Goal: Transaction & Acquisition: Purchase product/service

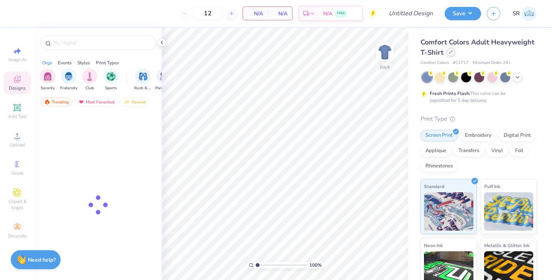
click at [453, 54] on div at bounding box center [451, 52] width 8 height 8
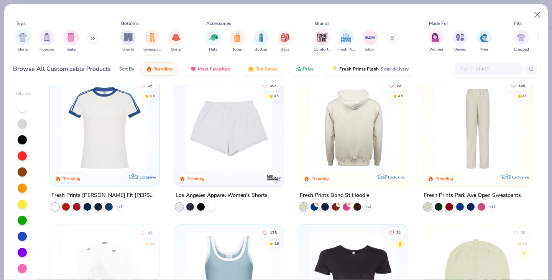
scroll to position [750, 0]
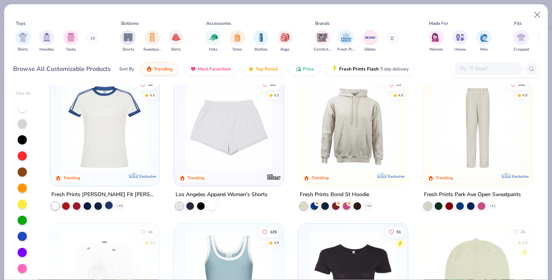
click at [108, 206] on div at bounding box center [109, 205] width 8 height 8
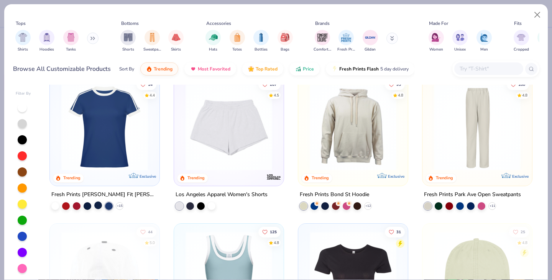
click at [99, 204] on div at bounding box center [98, 205] width 8 height 8
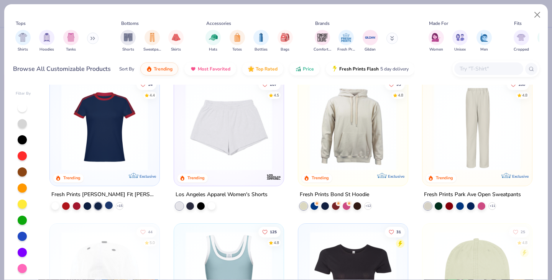
click at [109, 206] on div at bounding box center [109, 205] width 8 height 8
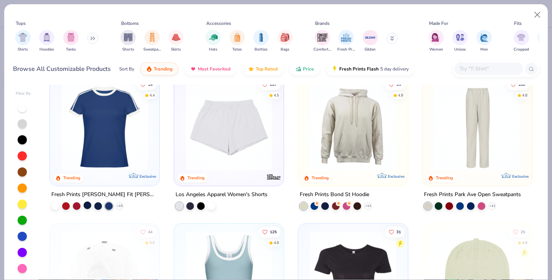
click at [85, 205] on div at bounding box center [88, 205] width 8 height 8
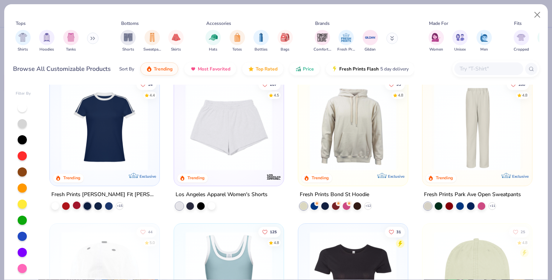
click at [77, 205] on div at bounding box center [77, 205] width 8 height 8
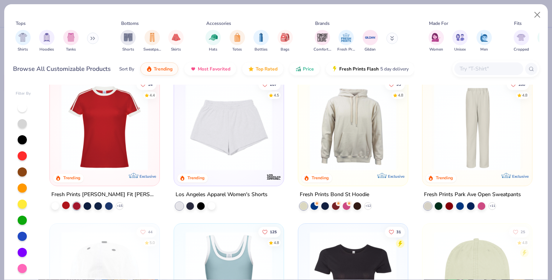
click at [67, 204] on div at bounding box center [66, 205] width 8 height 8
click at [59, 207] on div at bounding box center [55, 205] width 8 height 8
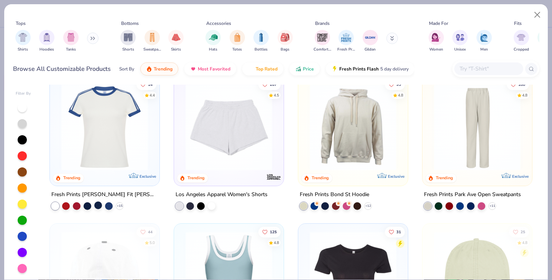
click at [94, 206] on div at bounding box center [98, 205] width 8 height 8
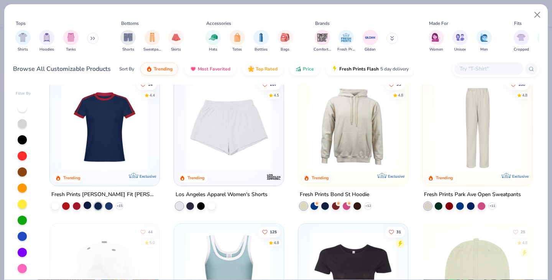
click at [89, 207] on div at bounding box center [88, 205] width 8 height 8
click at [86, 206] on div at bounding box center [88, 206] width 8 height 8
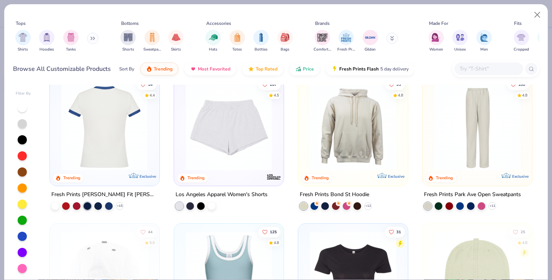
click at [58, 137] on img at bounding box center [11, 127] width 94 height 87
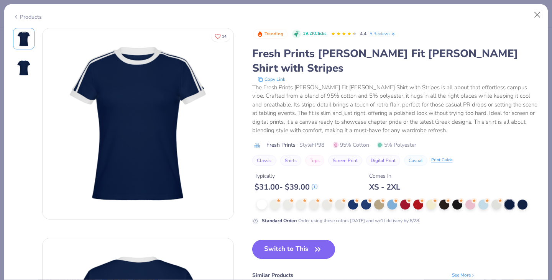
click at [287, 240] on button "Switch to This" at bounding box center [293, 249] width 83 height 19
type input "50"
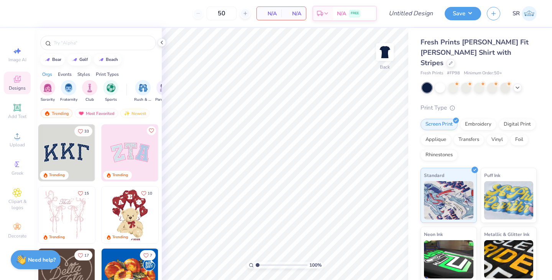
click at [72, 161] on img at bounding box center [66, 153] width 57 height 57
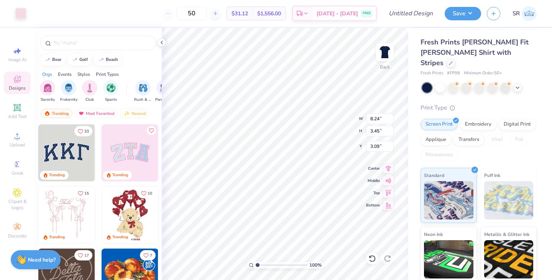
type input "3.00"
type input "8.32"
type input "3.55"
type input "3.07"
type input "3.00"
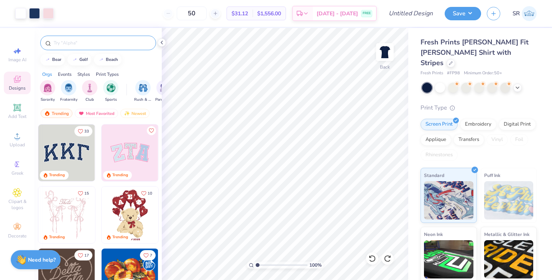
click at [120, 43] on input "text" at bounding box center [102, 43] width 98 height 8
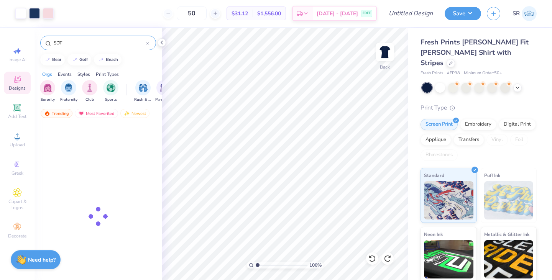
type input "SDT"
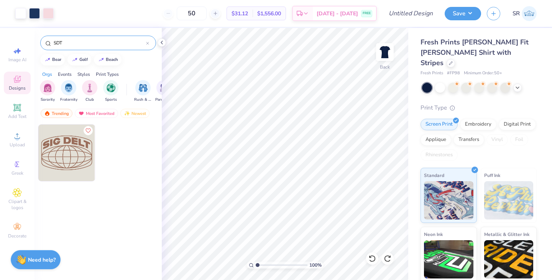
click at [146, 41] on div at bounding box center [147, 42] width 3 height 7
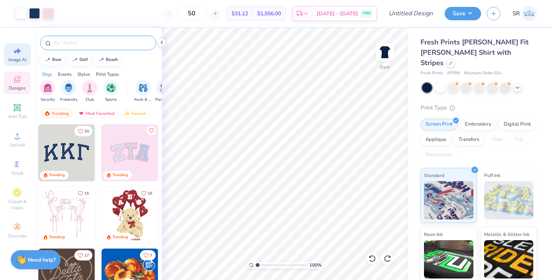
click at [18, 59] on span "Image AI" at bounding box center [17, 60] width 18 height 6
select select "4"
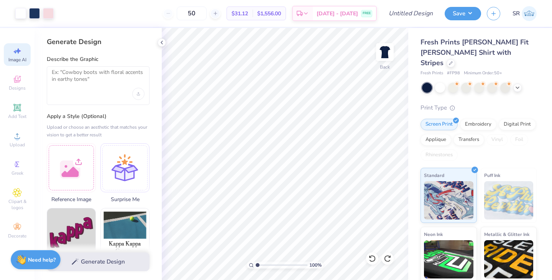
click at [87, 99] on div at bounding box center [98, 85] width 103 height 39
click at [86, 77] on textarea at bounding box center [98, 78] width 93 height 19
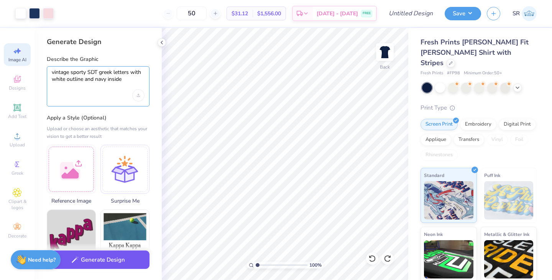
type textarea "vintage sporty SDT greek letters with white outline and navy inside"
click at [104, 256] on button "Generate Design" at bounding box center [98, 260] width 103 height 19
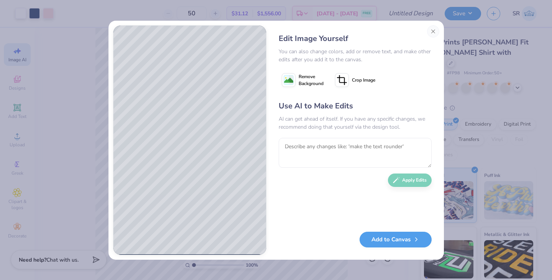
click at [311, 81] on span "Remove Background" at bounding box center [311, 80] width 25 height 14
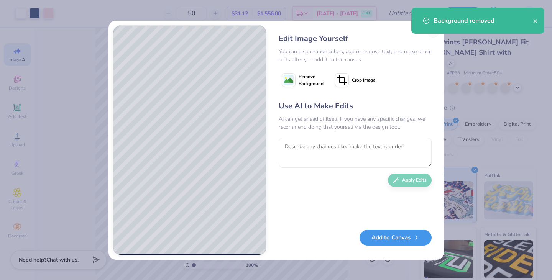
click at [388, 239] on button "Add to Canvas" at bounding box center [396, 238] width 72 height 16
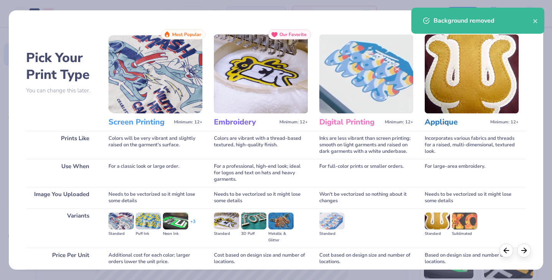
click at [177, 78] on img at bounding box center [156, 74] width 94 height 79
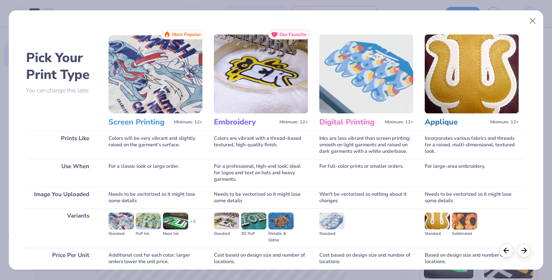
scroll to position [64, 0]
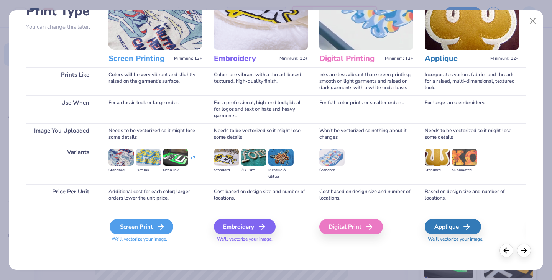
click at [154, 229] on div "Screen Print" at bounding box center [142, 226] width 64 height 15
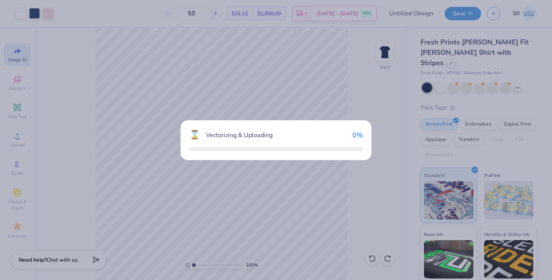
click at [155, 228] on div "⌛ Vectorizing & Uploading 0 %" at bounding box center [276, 140] width 552 height 280
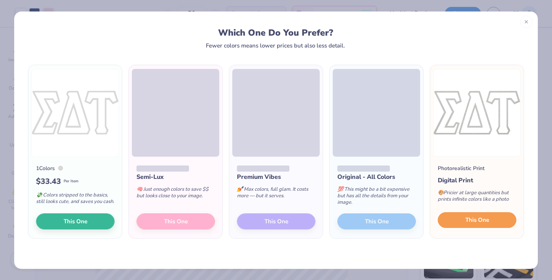
click at [462, 221] on button "This One" at bounding box center [477, 220] width 79 height 16
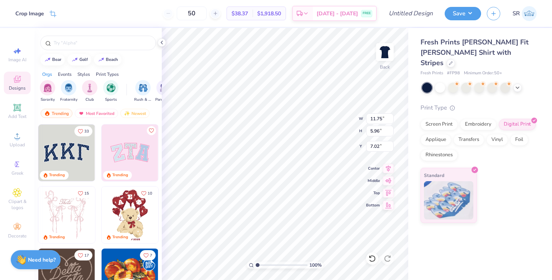
type input "6.01"
type input "3.05"
type input "3.20"
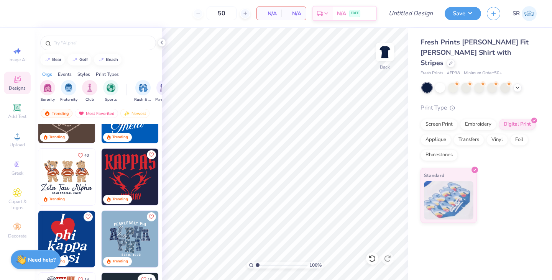
scroll to position [191, 0]
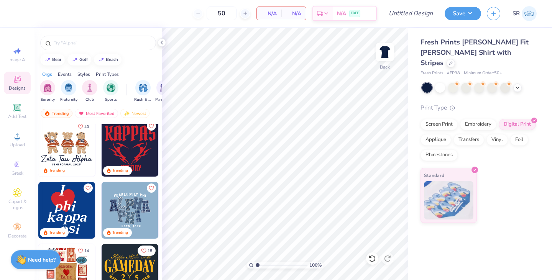
click at [126, 141] on img at bounding box center [130, 148] width 57 height 57
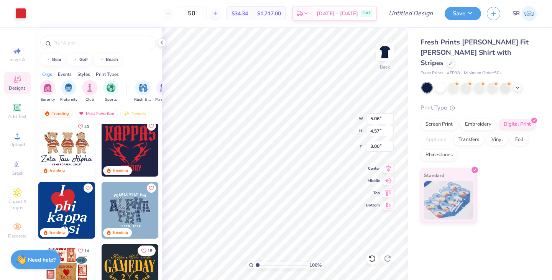
type input "1.61"
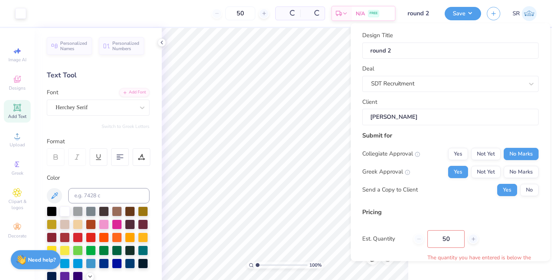
type input "$36.35"
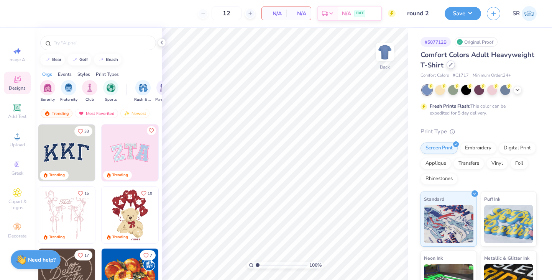
click at [454, 66] on div at bounding box center [451, 65] width 8 height 8
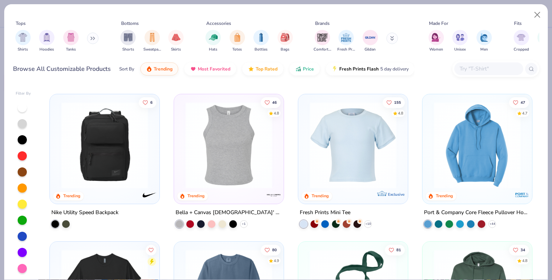
scroll to position [1041, 0]
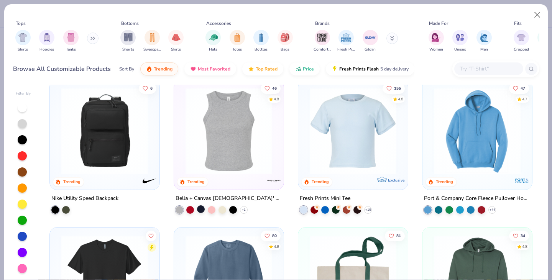
click at [201, 208] on div at bounding box center [201, 210] width 8 height 8
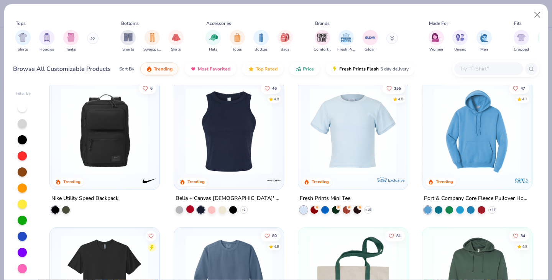
click at [191, 208] on div at bounding box center [190, 210] width 8 height 8
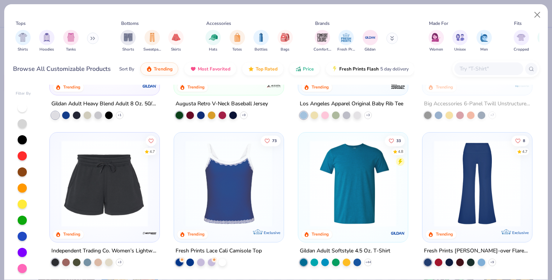
scroll to position [1581, 0]
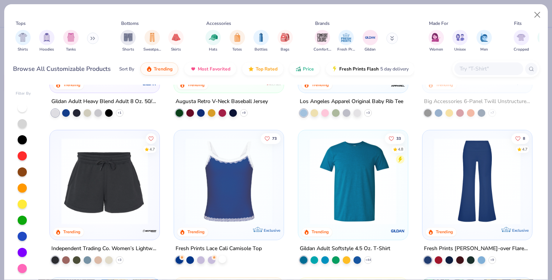
click at [220, 257] on div at bounding box center [223, 260] width 8 height 8
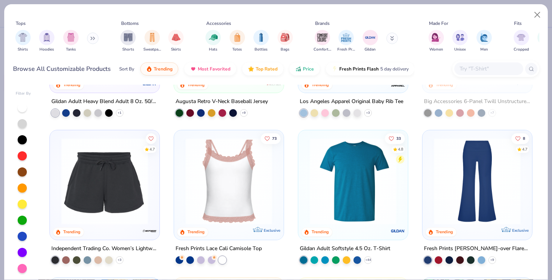
click at [222, 260] on div at bounding box center [223, 261] width 8 height 8
click at [209, 260] on div at bounding box center [212, 260] width 8 height 8
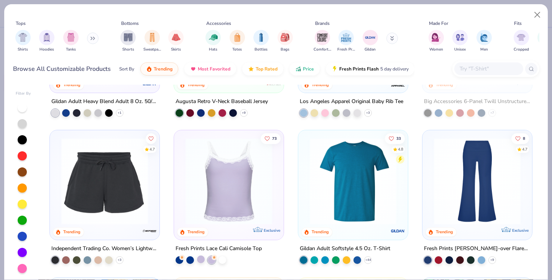
click at [200, 260] on div at bounding box center [201, 260] width 8 height 8
click at [189, 259] on div at bounding box center [190, 260] width 8 height 8
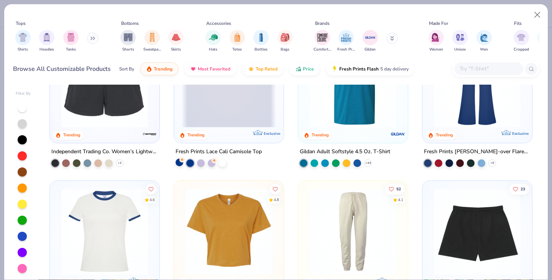
scroll to position [1746, 0]
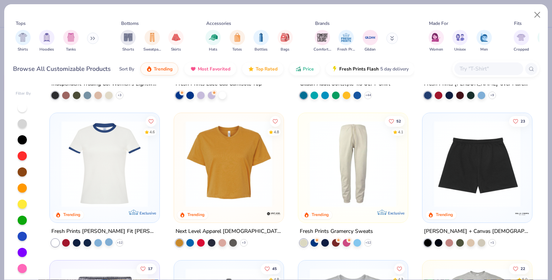
click at [111, 242] on div at bounding box center [109, 243] width 8 height 8
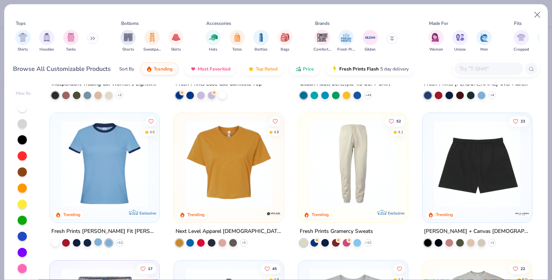
click at [97, 242] on div at bounding box center [98, 243] width 8 height 8
click at [88, 242] on div at bounding box center [88, 243] width 8 height 8
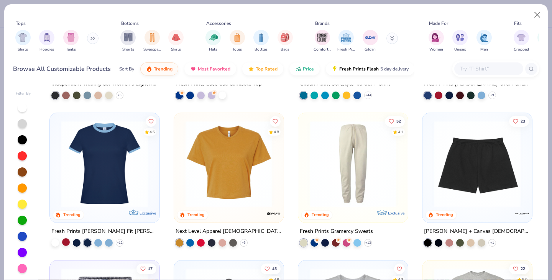
click at [69, 242] on div at bounding box center [66, 243] width 8 height 8
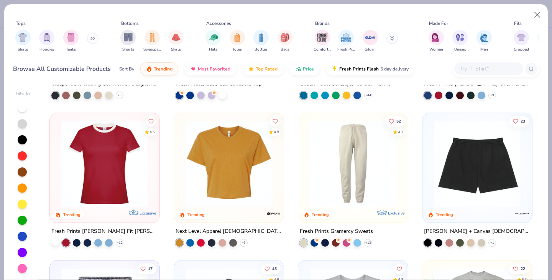
click at [59, 243] on div at bounding box center [55, 243] width 8 height 8
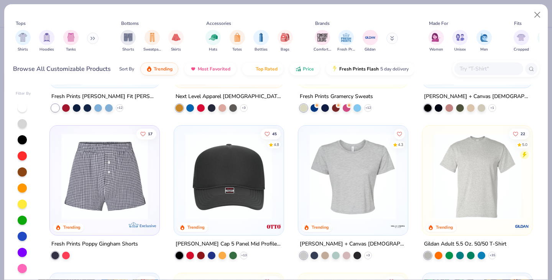
scroll to position [1896, 0]
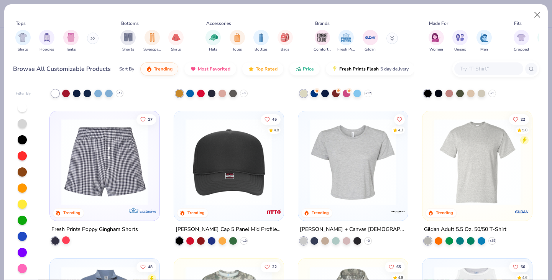
click at [66, 239] on div at bounding box center [66, 240] width 8 height 8
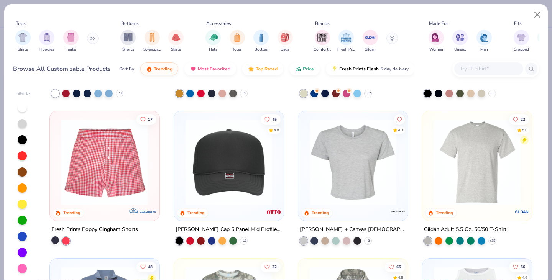
click at [59, 240] on div at bounding box center [55, 240] width 8 height 8
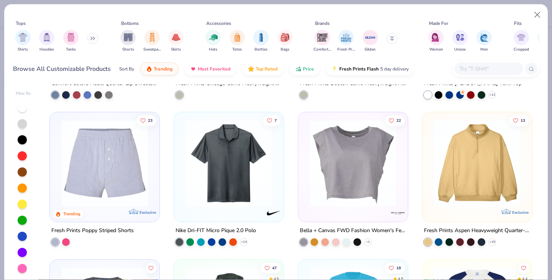
scroll to position [2190, 0]
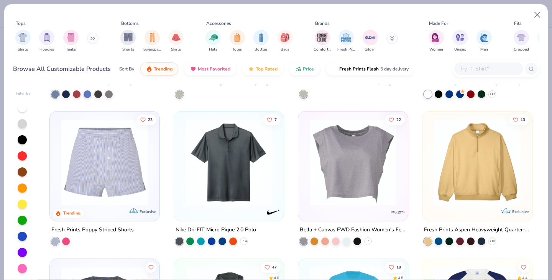
click at [56, 241] on div at bounding box center [55, 242] width 8 height 8
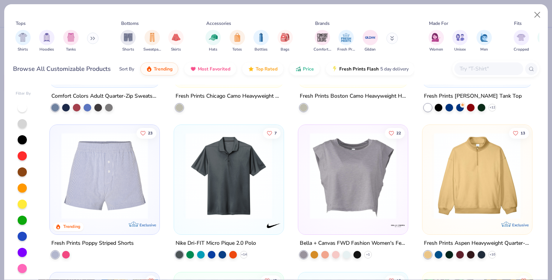
scroll to position [2170, 0]
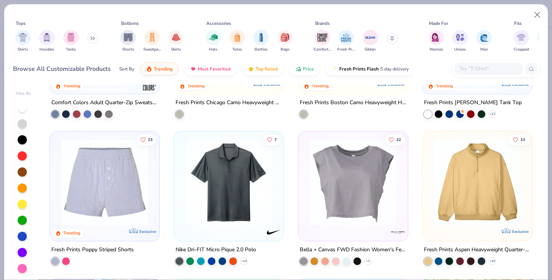
click at [114, 169] on img at bounding box center [105, 182] width 94 height 87
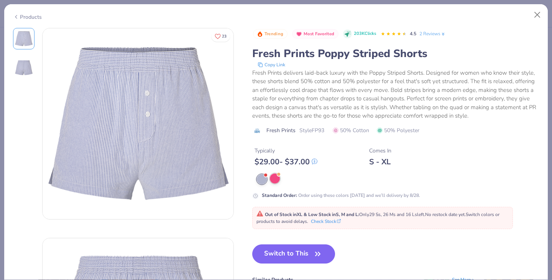
click at [278, 179] on div at bounding box center [275, 179] width 10 height 10
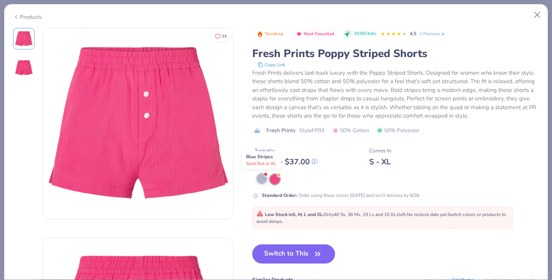
click at [265, 176] on span at bounding box center [266, 175] width 4 height 4
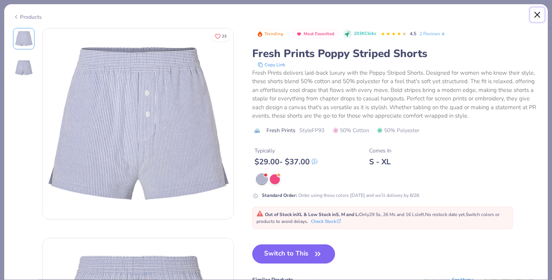
click at [540, 18] on button "Close" at bounding box center [537, 15] width 15 height 15
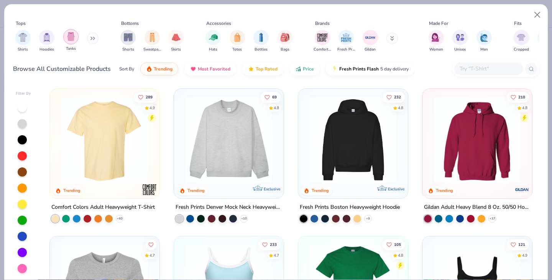
click at [68, 36] on img "filter for Tanks" at bounding box center [71, 36] width 8 height 9
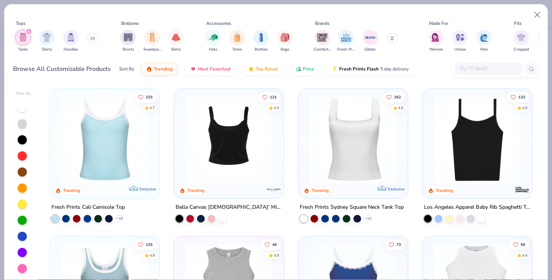
click at [231, 156] on img at bounding box center [229, 140] width 94 height 87
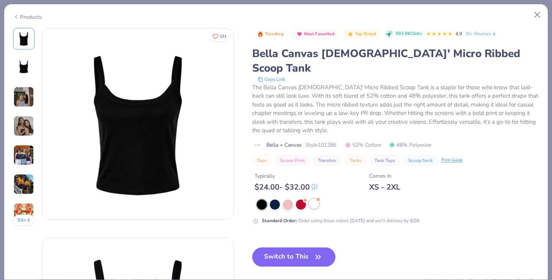
click at [314, 199] on div at bounding box center [314, 204] width 10 height 10
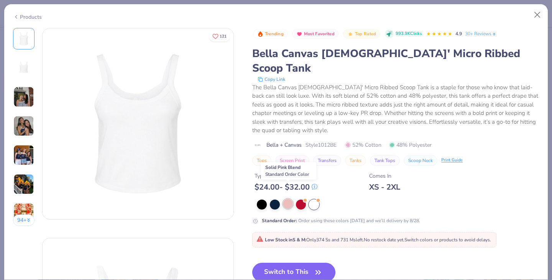
click at [288, 199] on div at bounding box center [288, 204] width 10 height 10
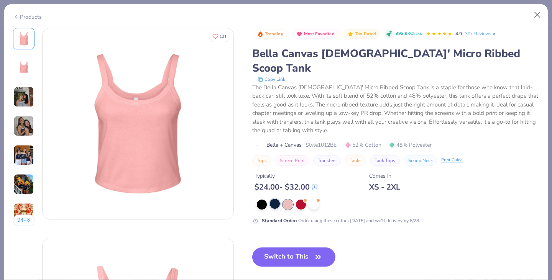
click at [270, 199] on div at bounding box center [275, 204] width 10 height 10
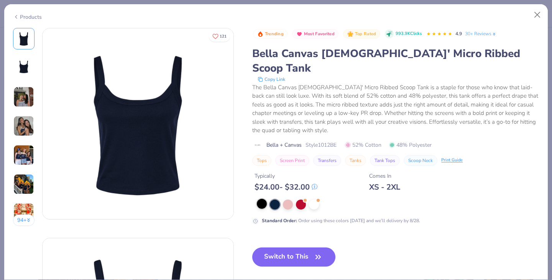
click at [262, 199] on div at bounding box center [262, 204] width 10 height 10
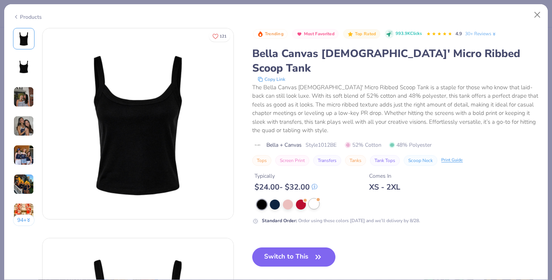
click at [317, 199] on div at bounding box center [314, 204] width 10 height 10
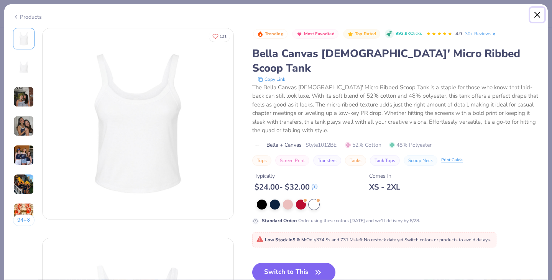
click at [539, 13] on button "Close" at bounding box center [537, 15] width 15 height 15
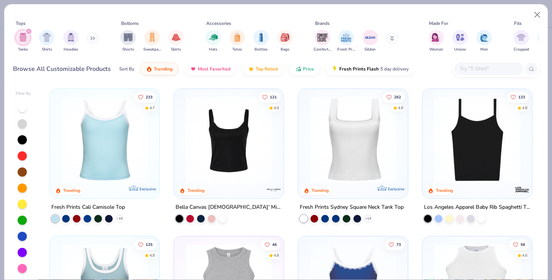
click at [120, 124] on img at bounding box center [105, 140] width 94 height 87
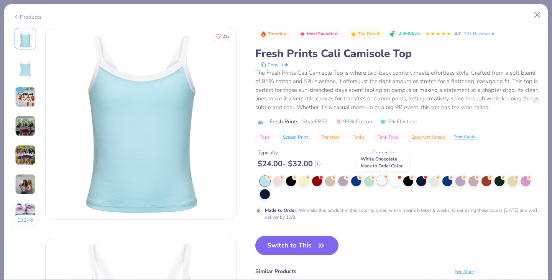
click at [382, 182] on div at bounding box center [382, 181] width 10 height 10
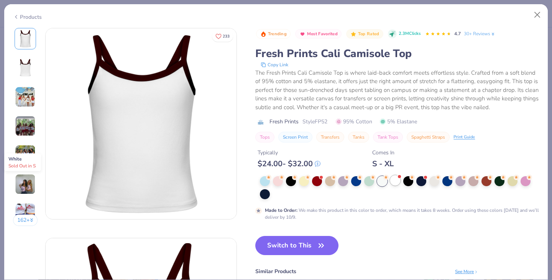
click at [394, 183] on div at bounding box center [395, 181] width 10 height 10
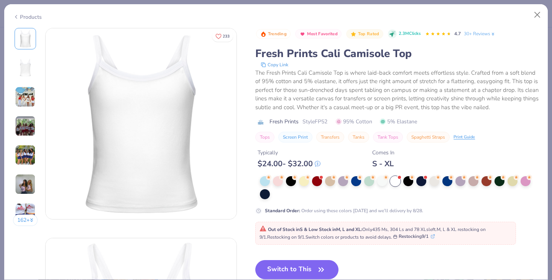
click at [21, 108] on div "162 +" at bounding box center [25, 130] width 25 height 204
click at [21, 95] on img at bounding box center [25, 97] width 21 height 21
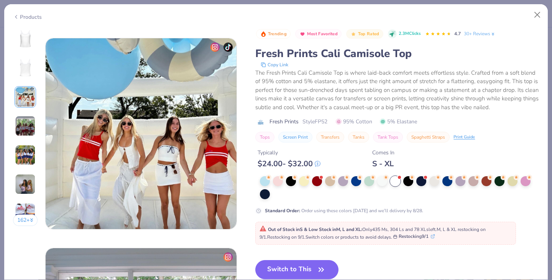
click at [22, 111] on div "162 +" at bounding box center [25, 130] width 25 height 204
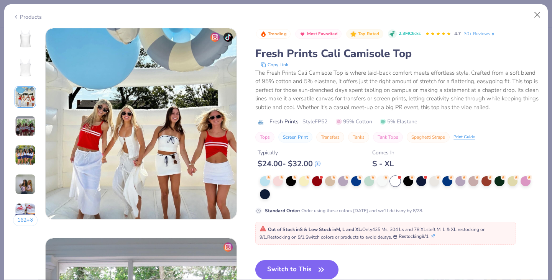
click at [24, 122] on img at bounding box center [25, 126] width 21 height 21
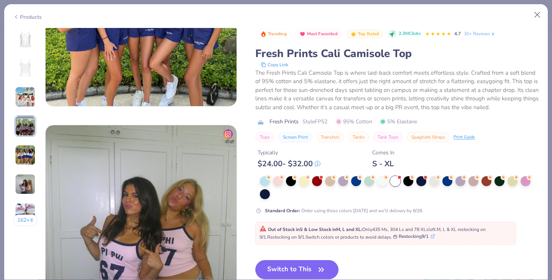
scroll to position [938, 0]
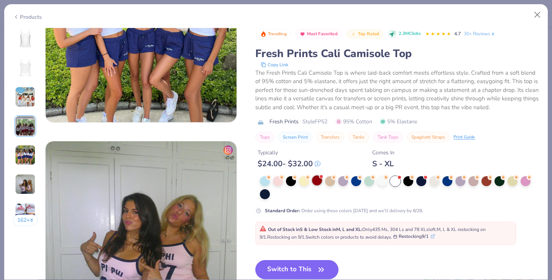
click at [320, 183] on div at bounding box center [317, 181] width 10 height 10
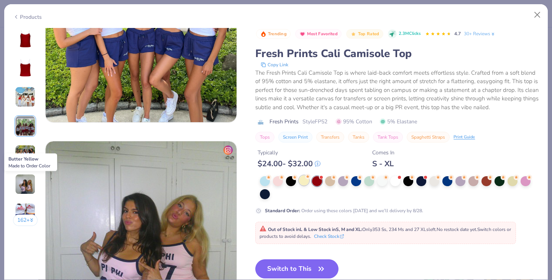
click at [300, 179] on div at bounding box center [304, 181] width 10 height 10
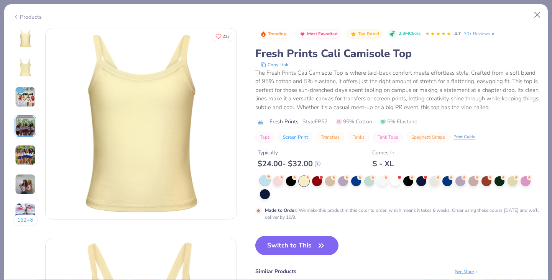
click at [268, 180] on div at bounding box center [265, 181] width 10 height 10
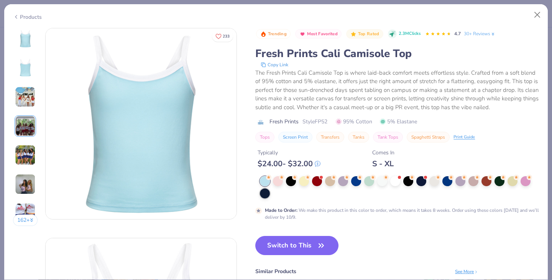
click at [268, 192] on div at bounding box center [265, 194] width 10 height 10
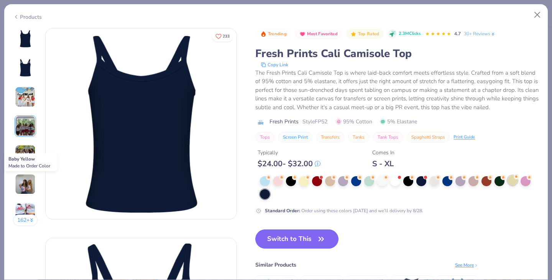
click at [515, 184] on div at bounding box center [513, 181] width 10 height 10
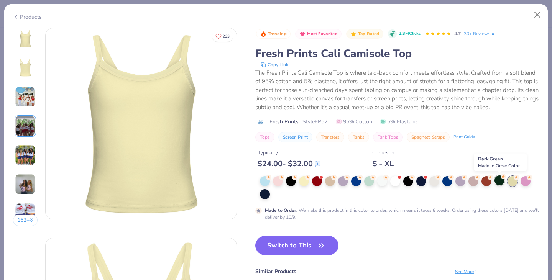
click at [497, 179] on div at bounding box center [500, 181] width 10 height 10
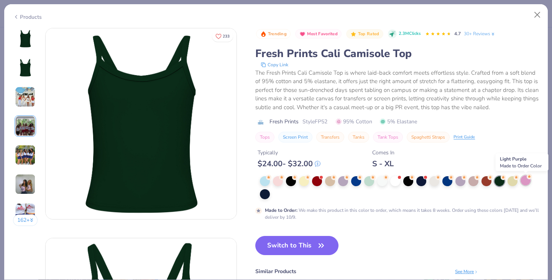
click at [526, 183] on div at bounding box center [526, 181] width 10 height 10
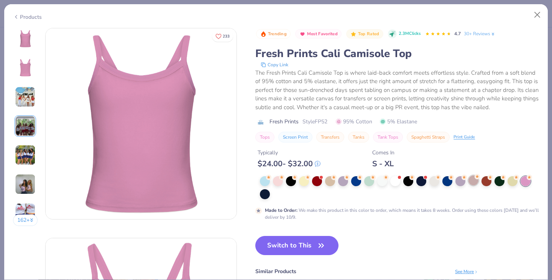
click at [473, 182] on div at bounding box center [474, 181] width 10 height 10
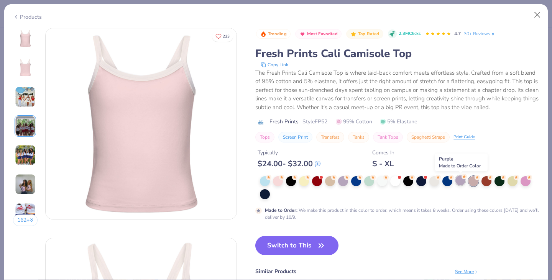
click at [461, 181] on div at bounding box center [461, 181] width 10 height 10
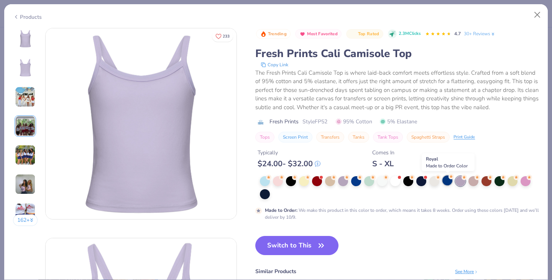
click at [445, 183] on div at bounding box center [448, 181] width 10 height 10
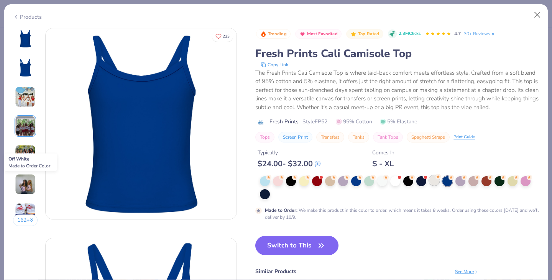
click at [435, 182] on div at bounding box center [434, 181] width 10 height 10
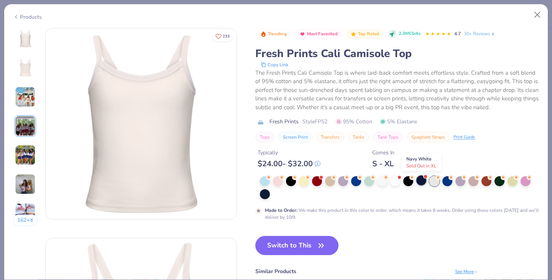
click at [421, 183] on div at bounding box center [421, 181] width 10 height 10
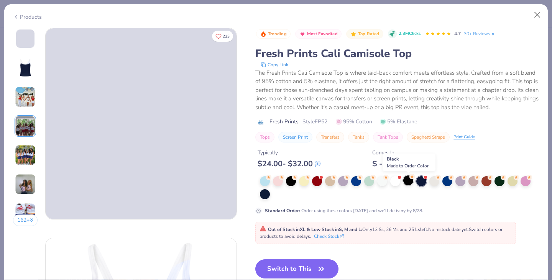
click at [410, 182] on div at bounding box center [408, 181] width 10 height 10
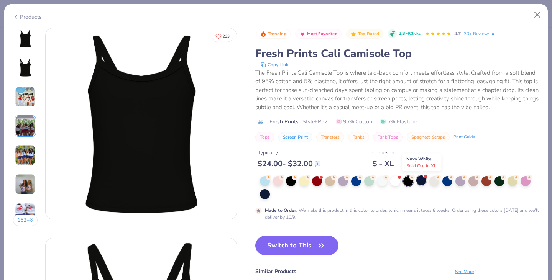
click at [421, 184] on div at bounding box center [421, 181] width 10 height 10
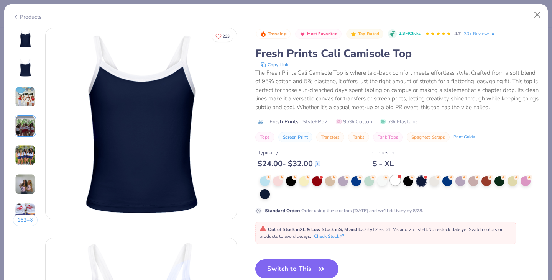
click at [394, 179] on div at bounding box center [395, 181] width 10 height 10
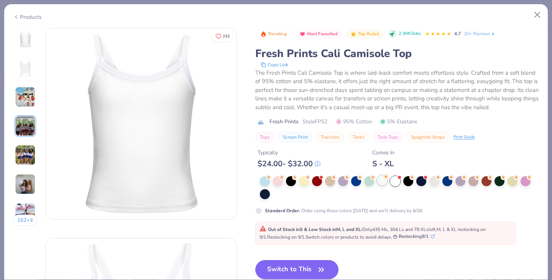
click at [380, 181] on div at bounding box center [382, 181] width 10 height 10
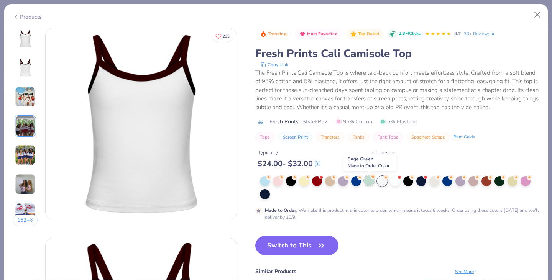
click at [369, 179] on div at bounding box center [369, 181] width 10 height 10
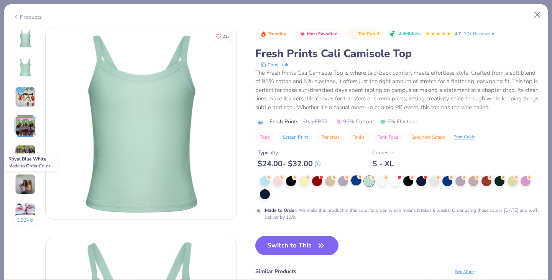
click at [357, 178] on div at bounding box center [356, 181] width 10 height 10
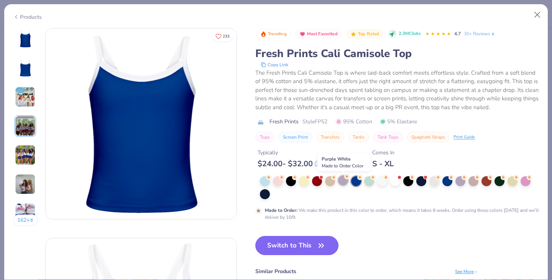
click at [341, 181] on div at bounding box center [343, 181] width 10 height 10
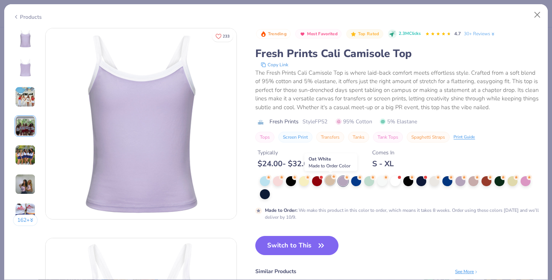
click at [331, 179] on div at bounding box center [330, 181] width 10 height 10
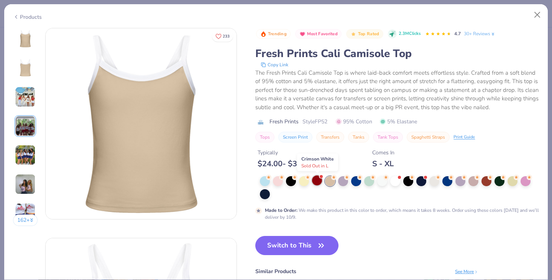
click at [319, 181] on div at bounding box center [317, 181] width 10 height 10
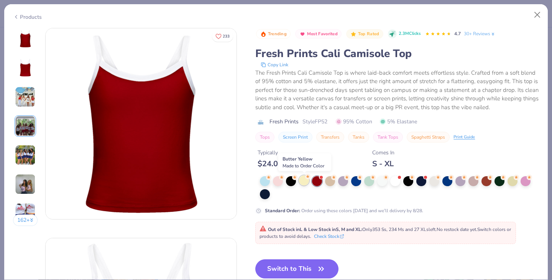
click at [302, 179] on div at bounding box center [304, 181] width 10 height 10
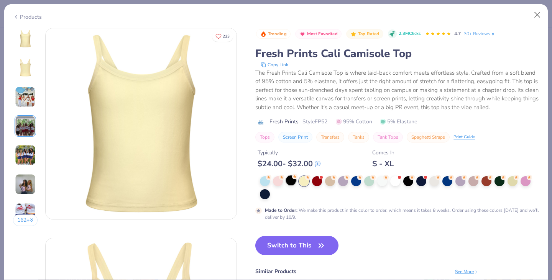
click at [292, 179] on div at bounding box center [291, 181] width 10 height 10
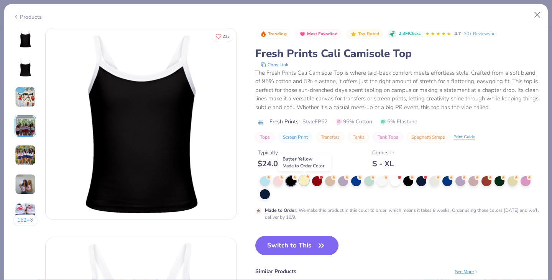
click at [305, 182] on div at bounding box center [304, 181] width 10 height 10
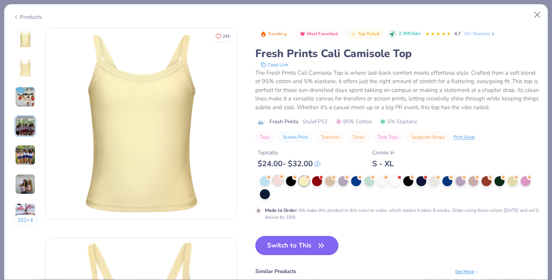
click at [283, 181] on div at bounding box center [278, 181] width 10 height 10
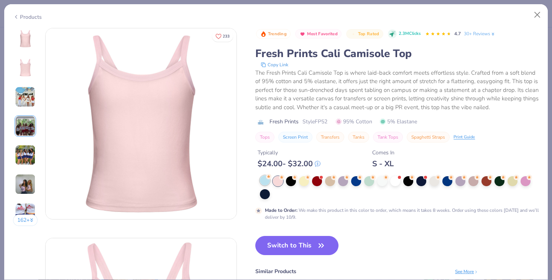
click at [263, 180] on div at bounding box center [265, 181] width 10 height 10
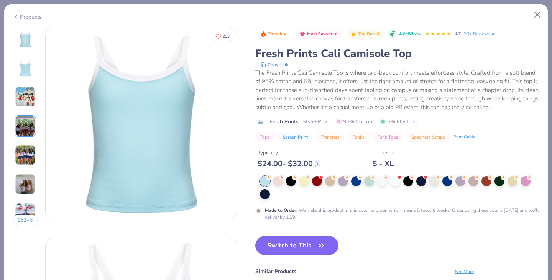
click at [436, 186] on div at bounding box center [399, 187] width 279 height 23
click at [436, 186] on div at bounding box center [434, 181] width 10 height 10
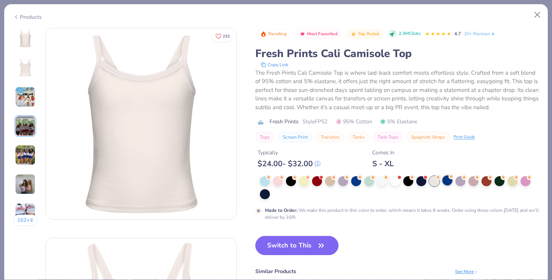
click at [449, 180] on div at bounding box center [448, 181] width 10 height 10
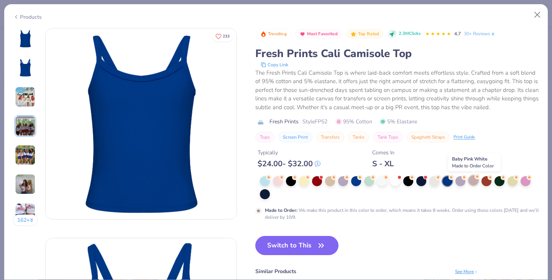
click at [472, 183] on div at bounding box center [474, 181] width 10 height 10
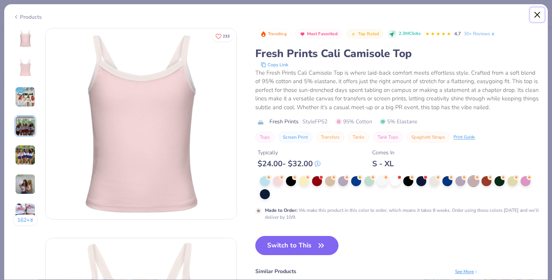
click at [536, 16] on button "Close" at bounding box center [537, 15] width 15 height 15
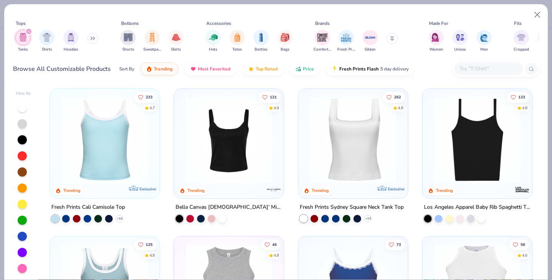
click at [458, 156] on img at bounding box center [477, 140] width 94 height 87
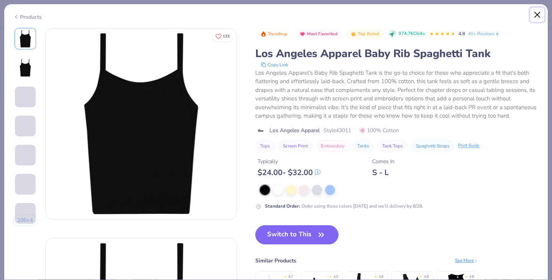
click at [540, 12] on button "Close" at bounding box center [537, 15] width 15 height 15
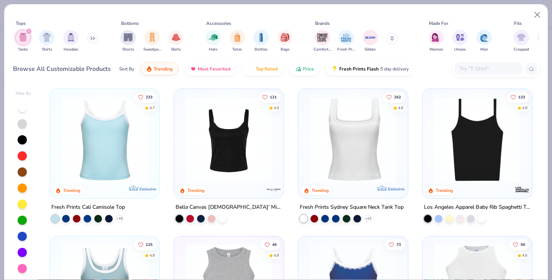
click at [140, 139] on img at bounding box center [105, 140] width 94 height 87
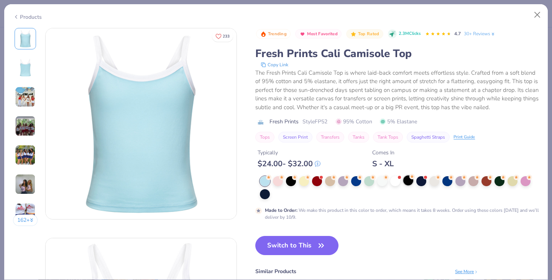
click at [408, 181] on div at bounding box center [408, 181] width 10 height 10
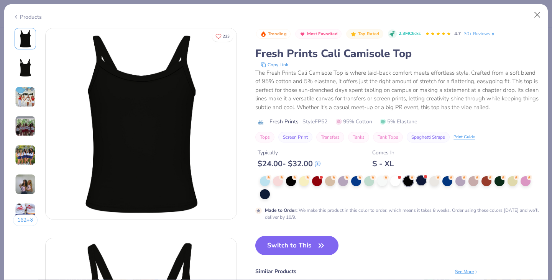
click at [423, 183] on div at bounding box center [421, 181] width 10 height 10
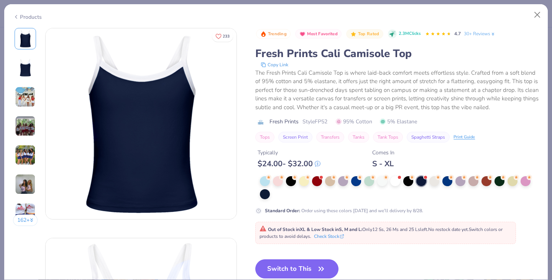
click at [401, 181] on div at bounding box center [399, 187] width 279 height 23
click at [406, 181] on div at bounding box center [408, 181] width 10 height 10
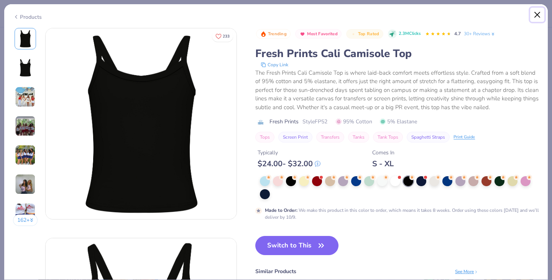
click at [543, 16] on button "Close" at bounding box center [537, 15] width 15 height 15
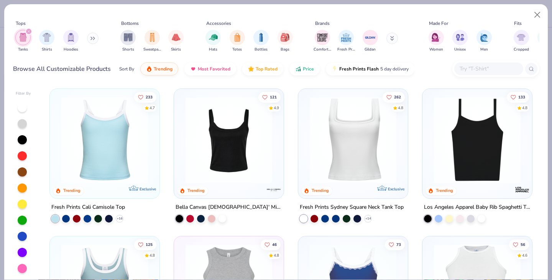
click at [487, 70] on input "text" at bounding box center [488, 68] width 59 height 9
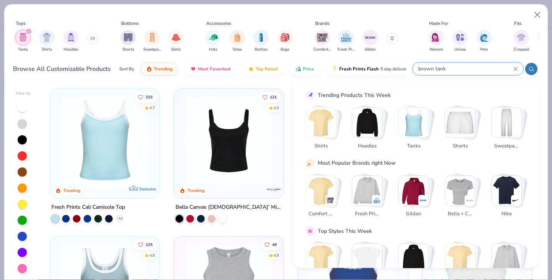
type input "brown tank"
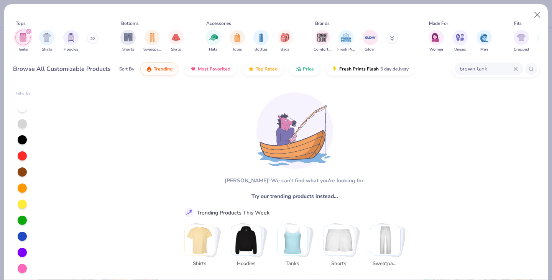
click at [516, 69] on icon at bounding box center [515, 68] width 3 height 3
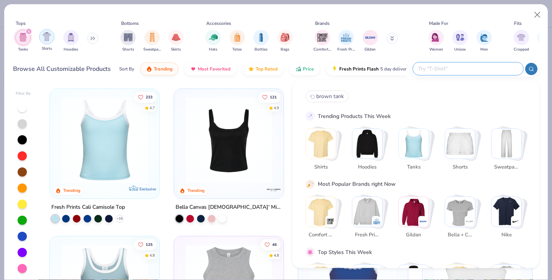
click at [48, 39] on img "filter for Shirts" at bounding box center [47, 36] width 9 height 9
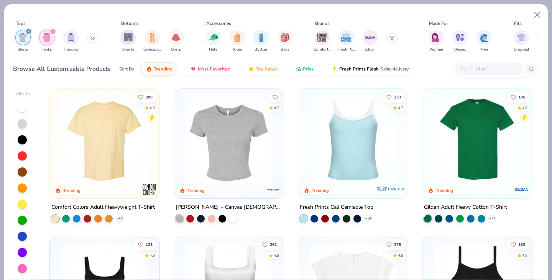
scroll to position [16, 0]
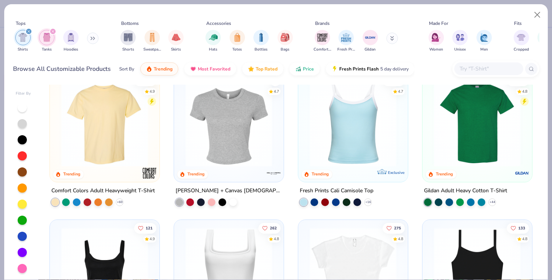
click at [237, 155] on img at bounding box center [229, 123] width 94 height 87
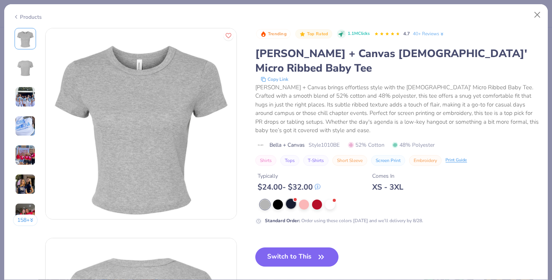
click at [290, 199] on div at bounding box center [291, 204] width 10 height 10
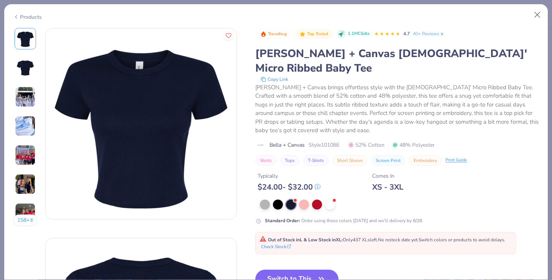
click at [21, 100] on img at bounding box center [25, 97] width 21 height 21
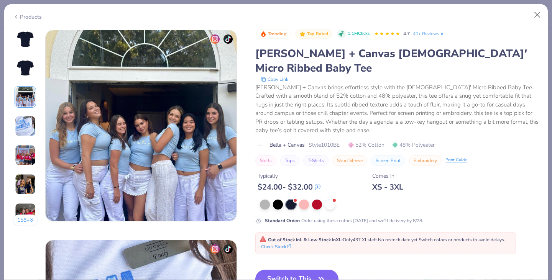
scroll to position [420, 0]
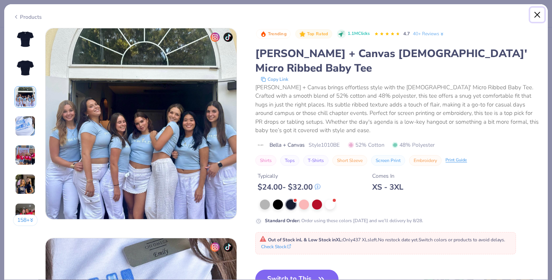
click at [536, 14] on button "Close" at bounding box center [537, 15] width 15 height 15
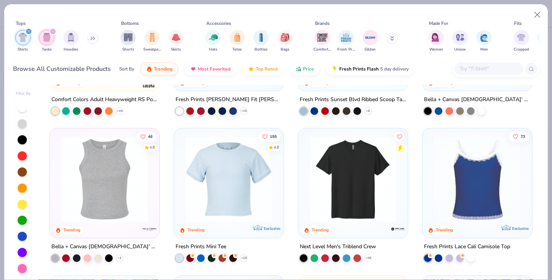
scroll to position [405, 0]
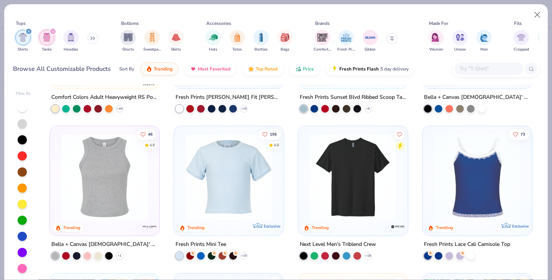
click at [232, 177] on img at bounding box center [229, 177] width 94 height 87
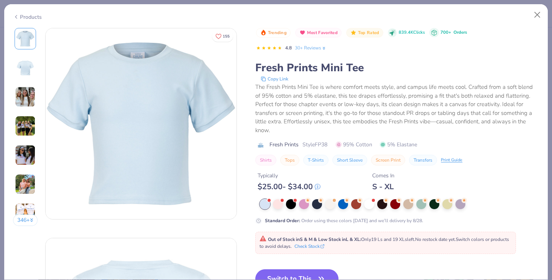
click at [24, 148] on img at bounding box center [25, 155] width 21 height 21
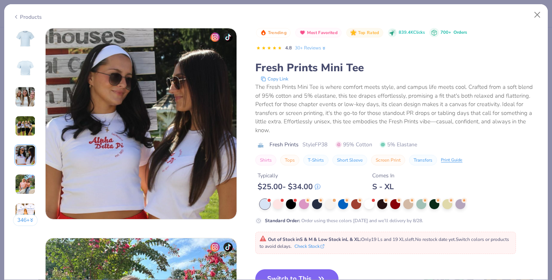
click at [23, 128] on img at bounding box center [25, 126] width 21 height 21
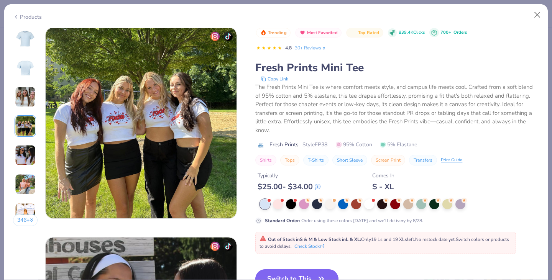
scroll to position [630, 0]
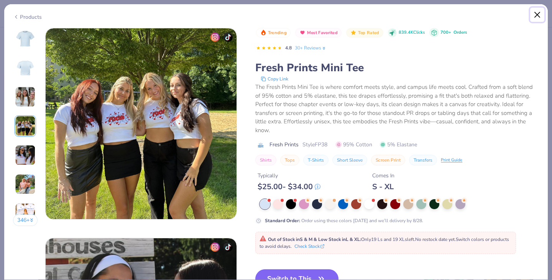
click at [538, 13] on button "Close" at bounding box center [537, 15] width 15 height 15
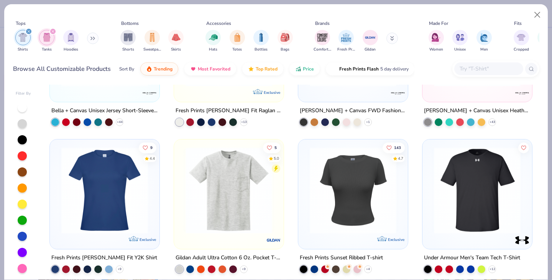
scroll to position [985, 0]
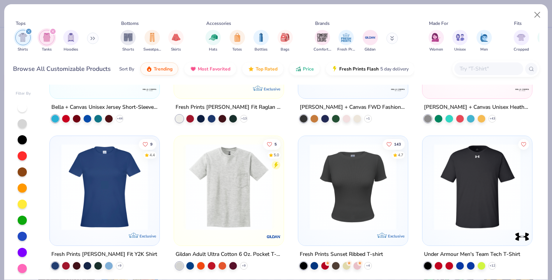
click at [360, 189] on img at bounding box center [353, 187] width 94 height 87
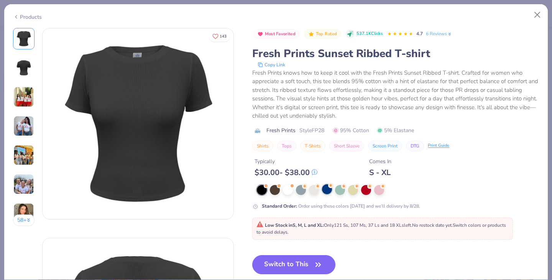
click at [327, 191] on div at bounding box center [327, 189] width 10 height 10
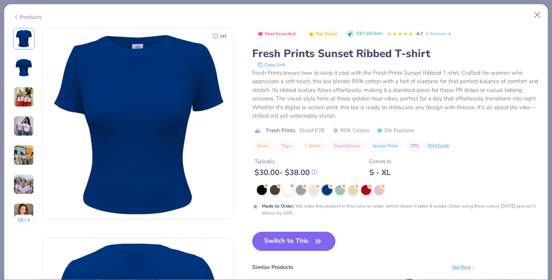
click at [26, 130] on img at bounding box center [23, 126] width 21 height 21
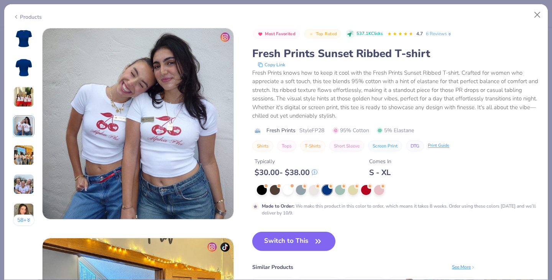
click at [26, 150] on img at bounding box center [23, 155] width 21 height 21
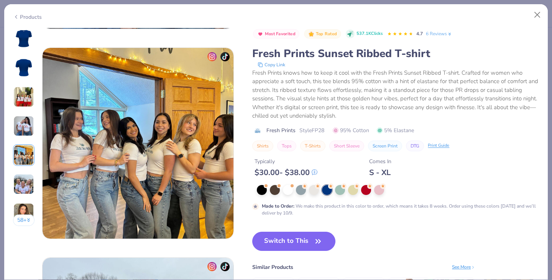
scroll to position [841, 0]
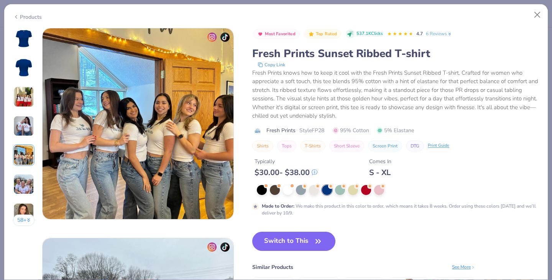
click at [25, 109] on div "58 +" at bounding box center [24, 130] width 22 height 204
click at [28, 180] on img at bounding box center [23, 184] width 21 height 21
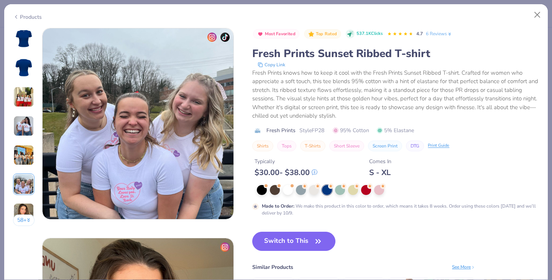
click at [26, 206] on img at bounding box center [23, 213] width 21 height 21
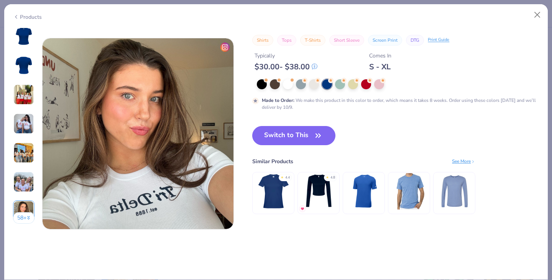
scroll to position [1261, 0]
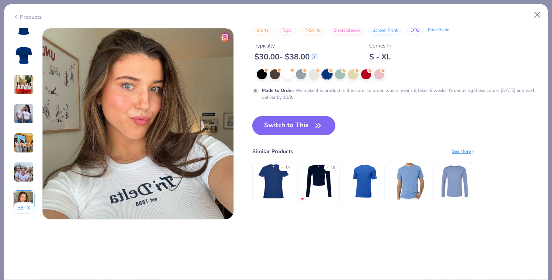
click at [30, 138] on img at bounding box center [23, 143] width 21 height 21
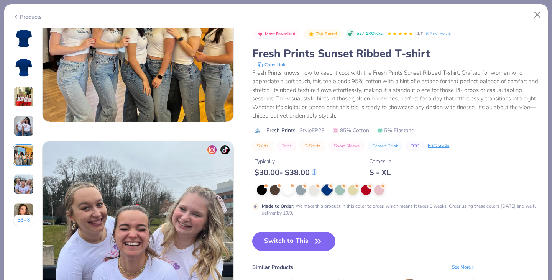
scroll to position [841, 0]
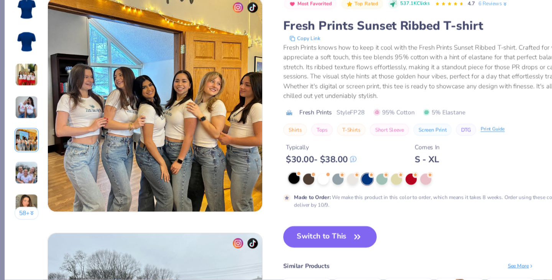
click at [268, 185] on span at bounding box center [266, 185] width 4 height 4
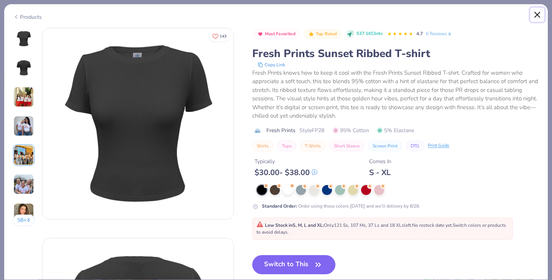
click at [537, 15] on button "Close" at bounding box center [537, 15] width 15 height 15
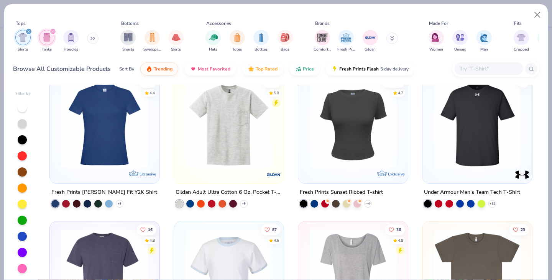
scroll to position [1042, 0]
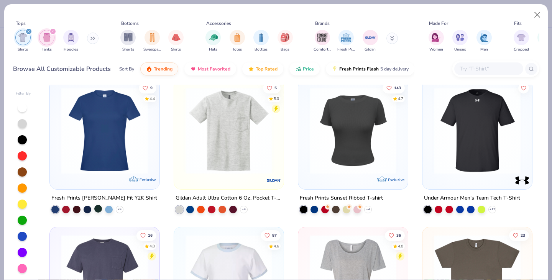
click at [99, 209] on div at bounding box center [98, 209] width 8 height 8
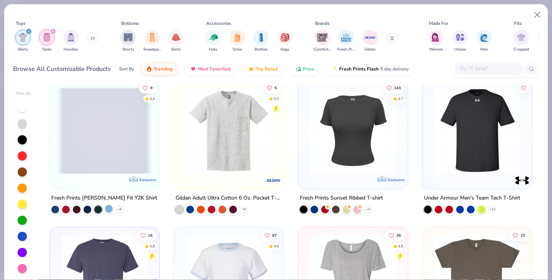
click at [111, 208] on div at bounding box center [109, 209] width 8 height 8
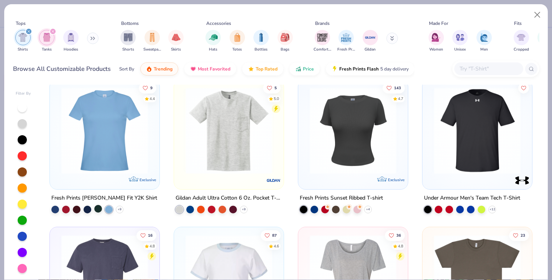
click at [102, 207] on div at bounding box center [98, 209] width 8 height 8
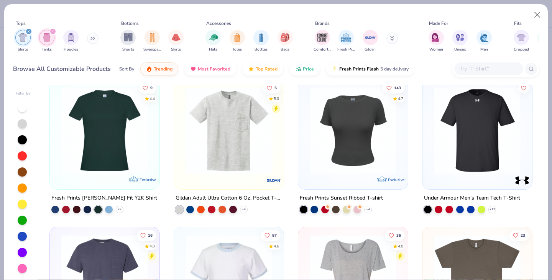
click at [111, 155] on img at bounding box center [105, 130] width 94 height 87
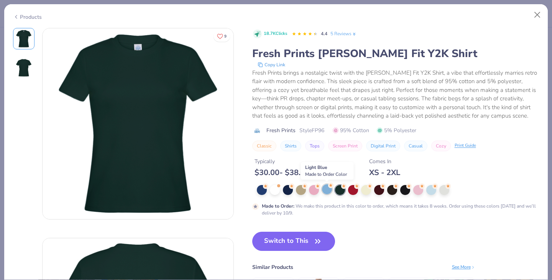
click at [326, 190] on div at bounding box center [327, 189] width 10 height 10
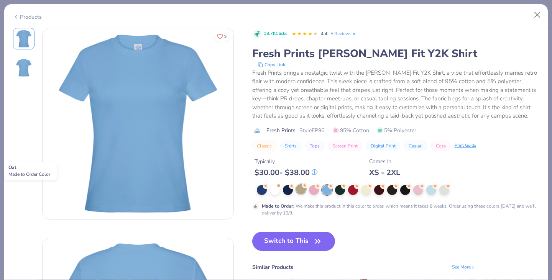
click at [300, 194] on div at bounding box center [301, 189] width 10 height 10
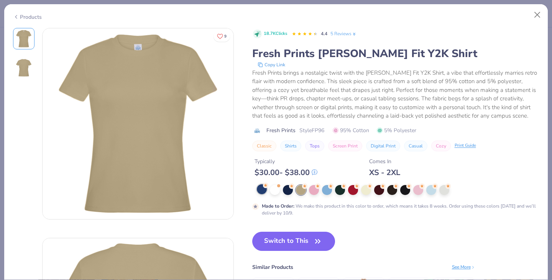
click at [266, 188] on div at bounding box center [262, 189] width 10 height 10
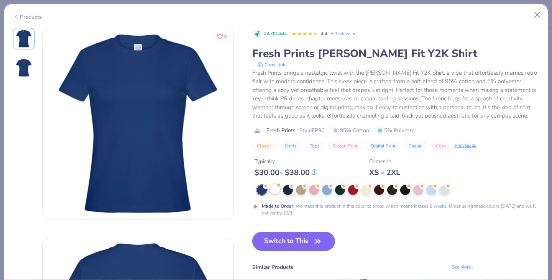
click at [278, 189] on div at bounding box center [275, 189] width 10 height 10
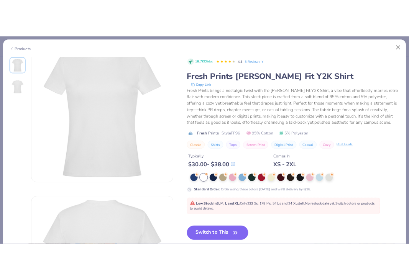
scroll to position [23, 0]
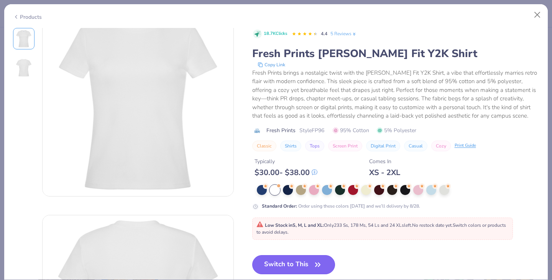
click at [293, 260] on button "Switch to This" at bounding box center [293, 264] width 83 height 19
type input "50"
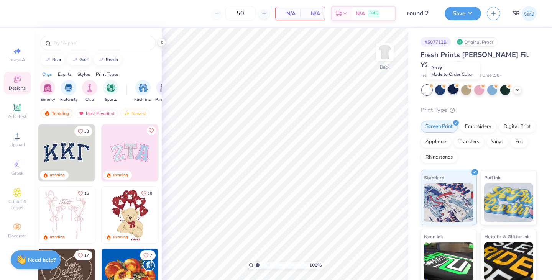
click at [452, 91] on div at bounding box center [453, 89] width 10 height 10
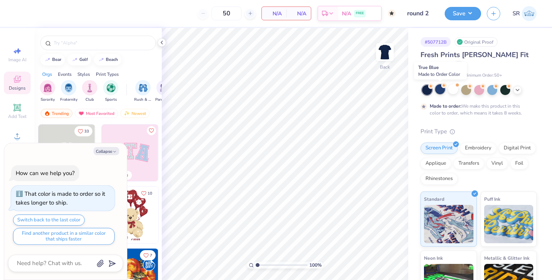
click at [440, 91] on div at bounding box center [440, 89] width 10 height 10
click at [430, 90] on div at bounding box center [427, 90] width 10 height 10
click at [453, 91] on div at bounding box center [453, 89] width 10 height 10
click at [113, 150] on icon "button" at bounding box center [114, 152] width 5 height 5
type textarea "x"
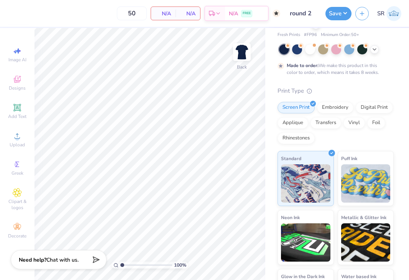
scroll to position [59, 0]
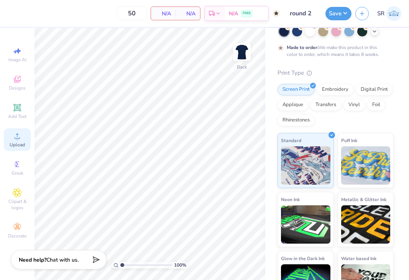
click at [18, 134] on icon at bounding box center [17, 135] width 5 height 5
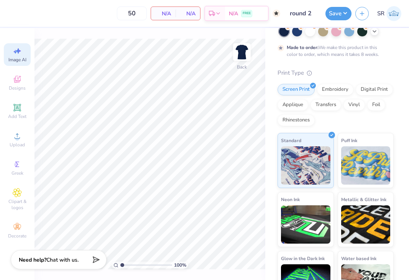
click at [13, 54] on icon at bounding box center [17, 50] width 9 height 9
select select "4"
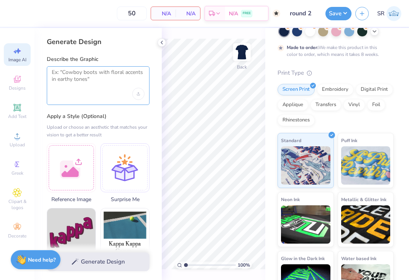
click at [76, 86] on textarea at bounding box center [98, 78] width 93 height 19
click at [137, 93] on icon "Upload image" at bounding box center [138, 93] width 3 height 3
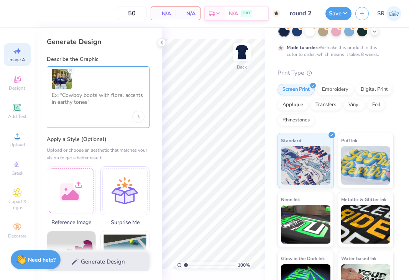
click at [118, 98] on textarea at bounding box center [98, 101] width 93 height 19
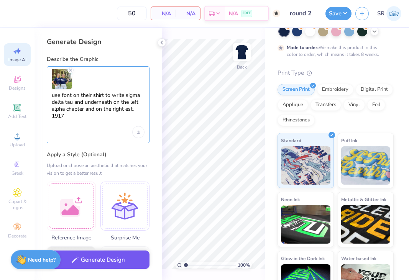
type textarea "use font on their shirt to write sigma delta tau and underneath on the left alp…"
click at [126, 260] on button "Generate Design" at bounding box center [98, 260] width 103 height 19
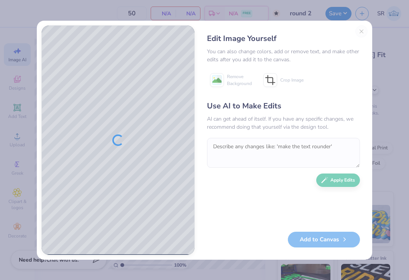
scroll to position [59, 0]
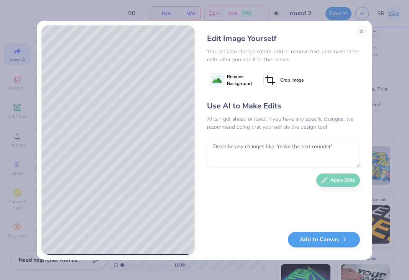
click at [308, 156] on textarea at bounding box center [283, 153] width 153 height 30
type textarea "make it white texta"
type textarea "make the bottom words smaller and further apart"
click at [332, 180] on button "Apply Edits" at bounding box center [338, 178] width 44 height 13
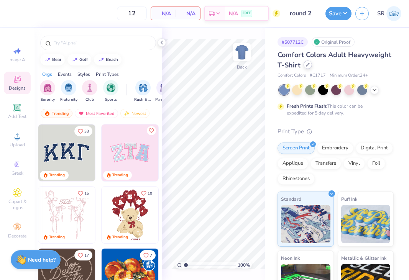
click at [309, 68] on div at bounding box center [308, 65] width 8 height 8
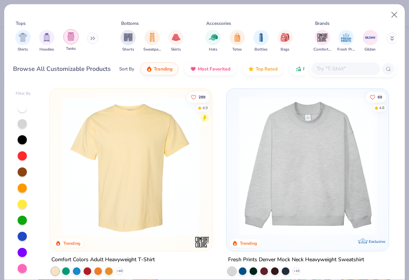
click at [70, 36] on img "filter for Tanks" at bounding box center [71, 36] width 8 height 9
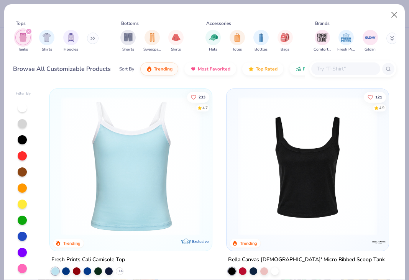
click at [166, 168] on img at bounding box center [131, 166] width 147 height 139
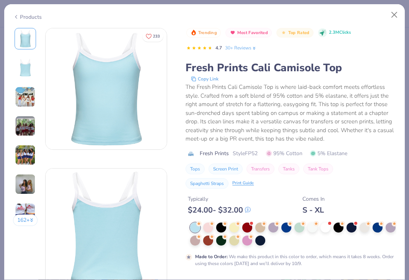
scroll to position [36, 0]
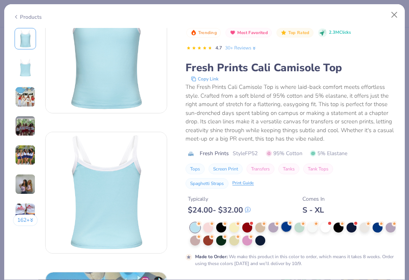
click at [289, 229] on div at bounding box center [286, 227] width 10 height 10
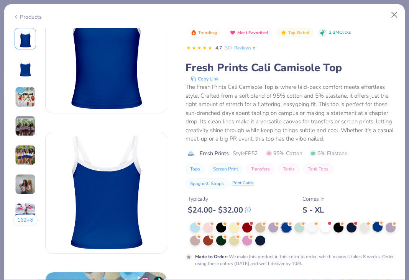
click at [380, 226] on div at bounding box center [378, 227] width 10 height 10
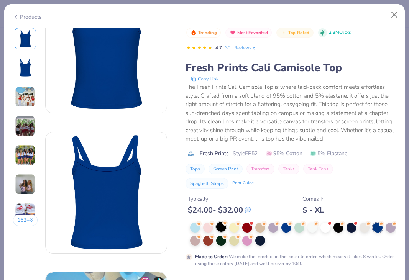
click at [219, 225] on div at bounding box center [221, 227] width 10 height 10
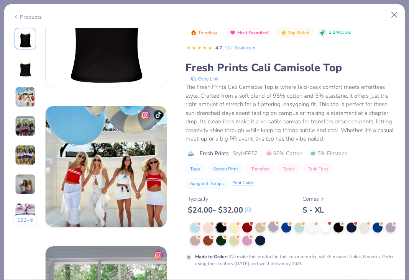
scroll to position [242, 0]
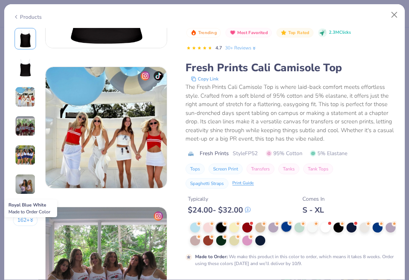
click at [287, 227] on div at bounding box center [286, 227] width 10 height 10
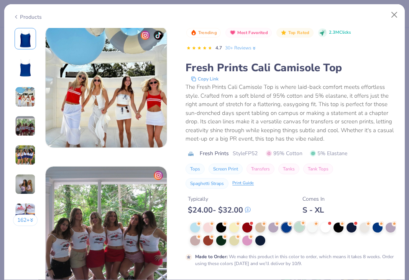
scroll to position [321, 0]
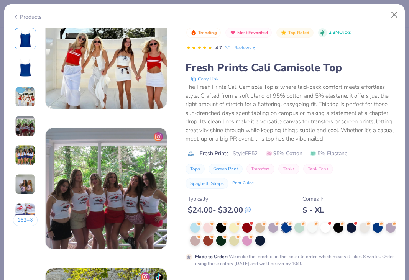
click at [289, 228] on div at bounding box center [286, 228] width 10 height 10
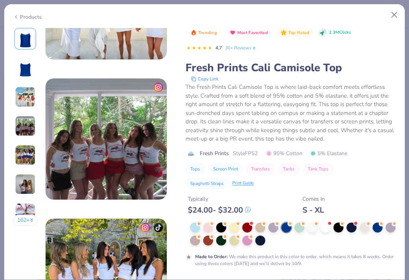
scroll to position [464, 0]
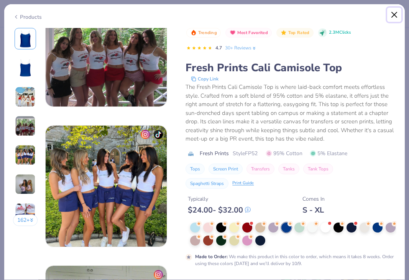
click at [388, 20] on button "Close" at bounding box center [394, 15] width 15 height 15
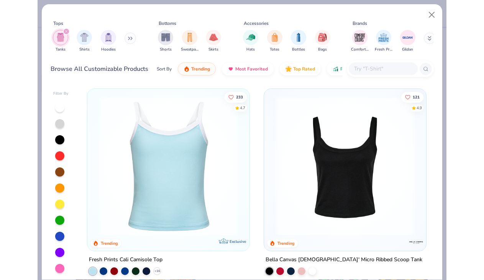
scroll to position [78, 0]
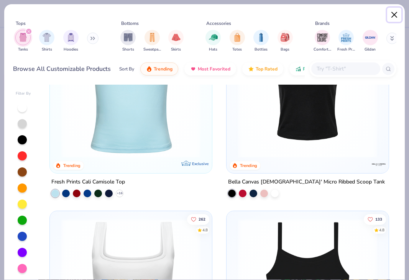
click at [394, 13] on button "Close" at bounding box center [394, 15] width 15 height 15
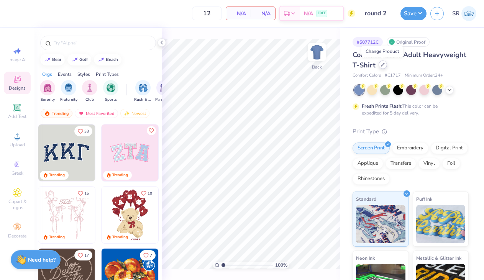
click at [383, 67] on div at bounding box center [383, 65] width 8 height 8
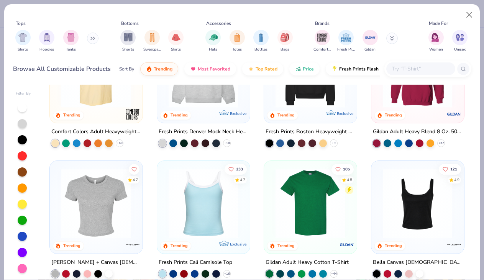
scroll to position [95, 0]
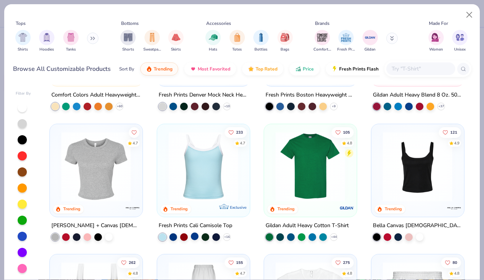
click at [194, 235] on div at bounding box center [195, 236] width 8 height 8
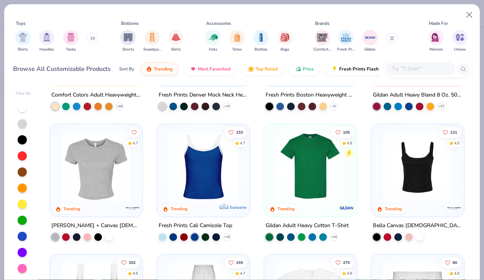
click at [224, 148] on img at bounding box center [203, 167] width 77 height 70
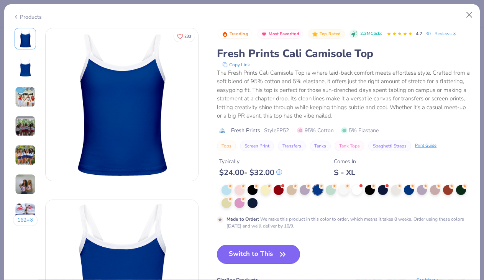
click at [259, 257] on button "Switch to This" at bounding box center [258, 254] width 83 height 19
type input "50"
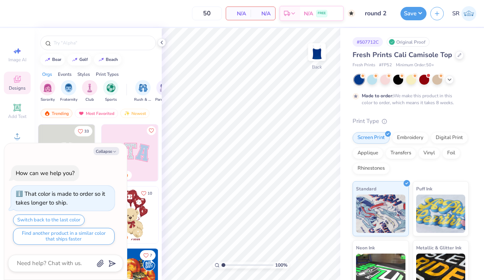
type textarea "x"
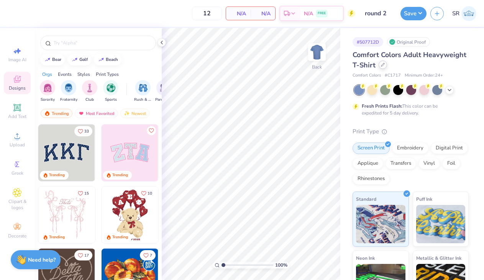
click at [382, 65] on icon at bounding box center [383, 65] width 4 height 4
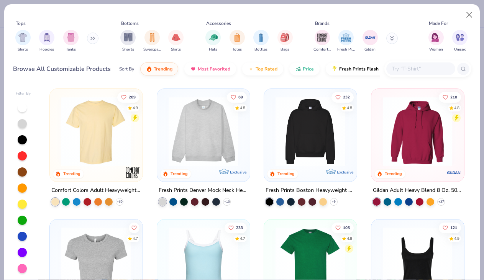
scroll to position [135, 0]
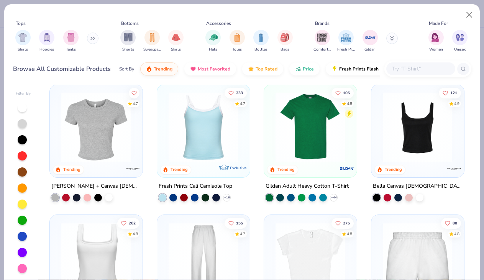
click at [209, 134] on img at bounding box center [203, 127] width 77 height 70
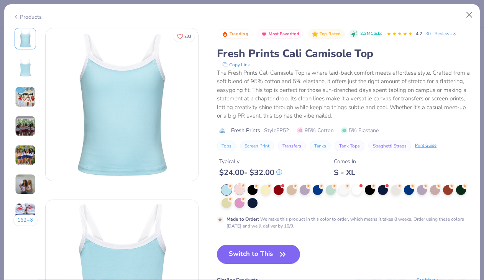
click at [243, 192] on div at bounding box center [240, 189] width 10 height 10
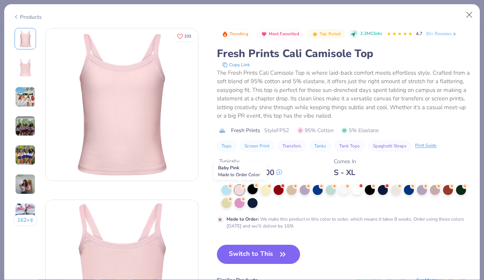
click at [257, 192] on div at bounding box center [253, 189] width 10 height 10
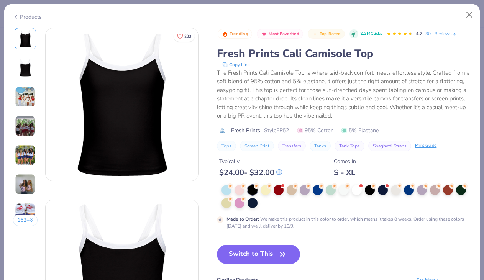
click at [273, 192] on div at bounding box center [347, 196] width 250 height 23
click at [267, 189] on div at bounding box center [266, 189] width 10 height 10
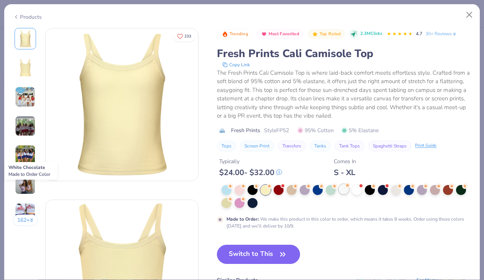
click at [344, 192] on div at bounding box center [344, 189] width 10 height 10
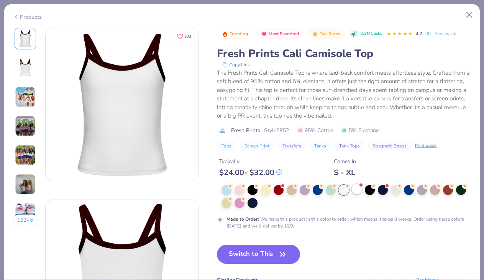
click at [357, 192] on div at bounding box center [357, 189] width 10 height 10
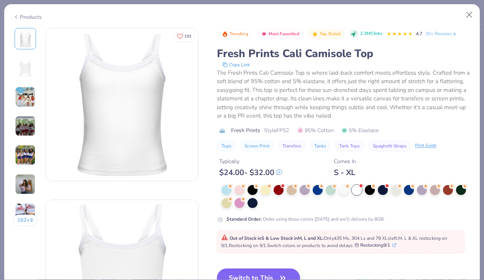
click at [276, 273] on button "Switch to This" at bounding box center [258, 278] width 83 height 19
type input "50"
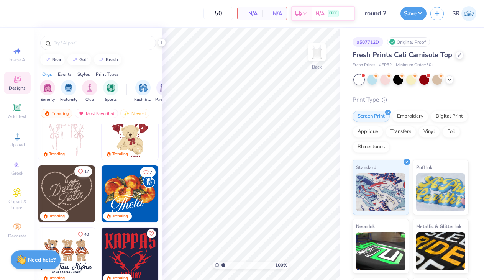
scroll to position [95, 0]
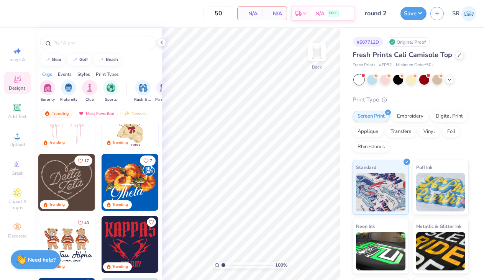
click at [71, 180] on img at bounding box center [66, 182] width 57 height 57
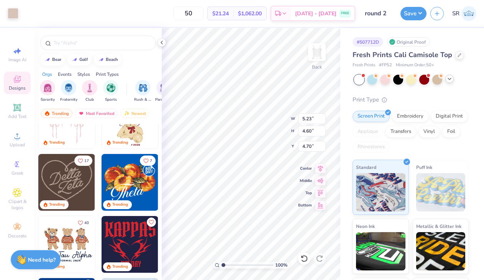
click at [450, 79] on icon at bounding box center [450, 79] width 6 height 6
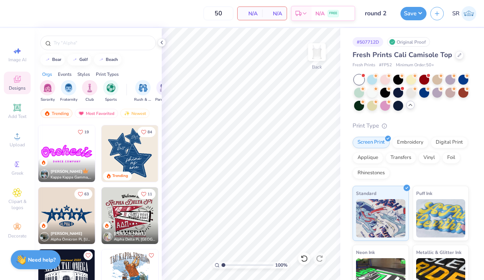
scroll to position [372, 0]
click at [126, 159] on img at bounding box center [130, 154] width 57 height 57
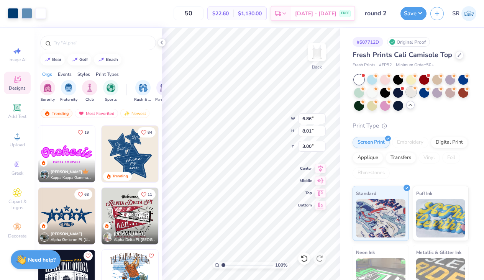
click at [412, 94] on div at bounding box center [411, 92] width 10 height 10
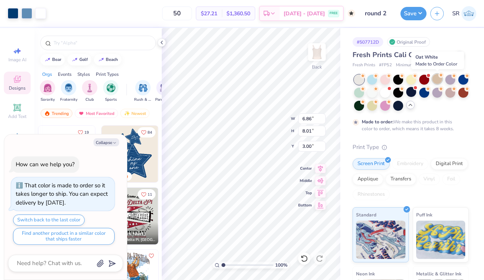
click at [438, 82] on div at bounding box center [438, 79] width 10 height 10
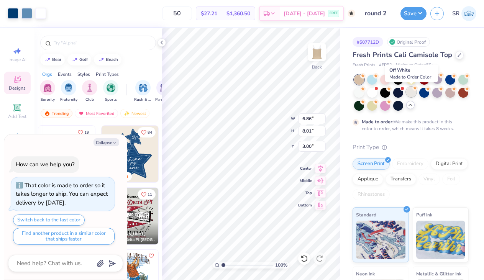
click at [410, 95] on div at bounding box center [411, 92] width 10 height 10
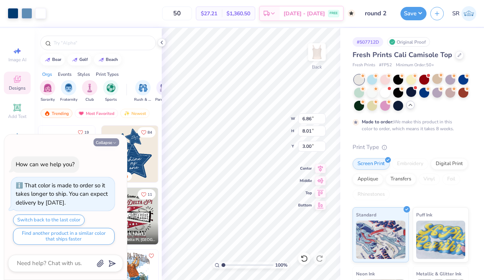
click at [101, 145] on button "Collapse" at bounding box center [107, 142] width 26 height 8
type textarea "x"
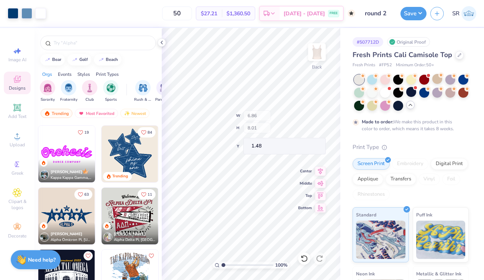
type input "1.48"
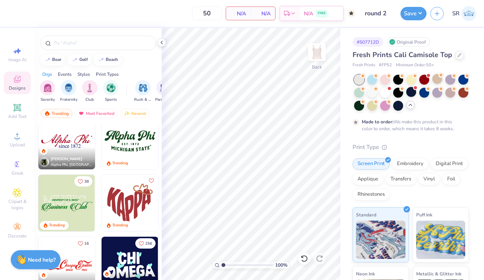
scroll to position [572, 0]
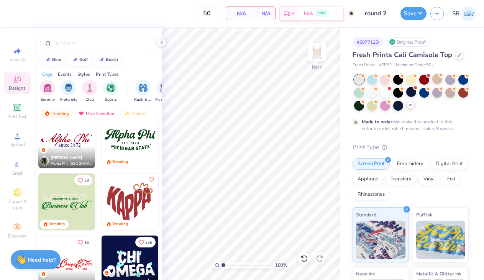
click at [79, 156] on div "[PERSON_NAME]" at bounding box center [71, 158] width 41 height 6
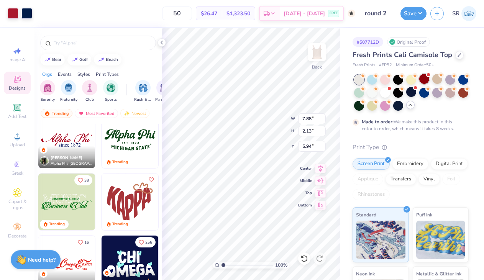
click at [426, 79] on div at bounding box center [424, 79] width 10 height 10
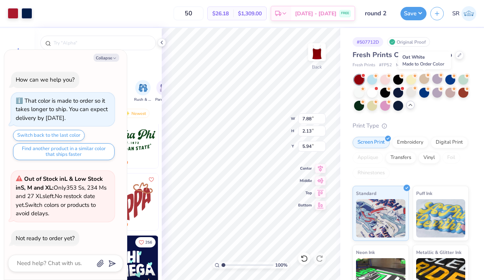
scroll to position [79, 0]
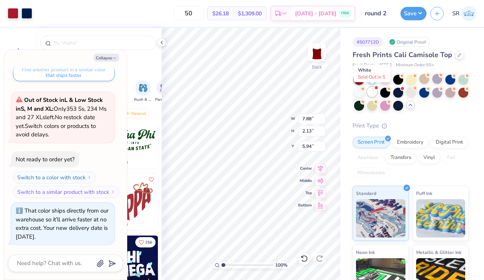
click at [375, 93] on div at bounding box center [372, 92] width 10 height 10
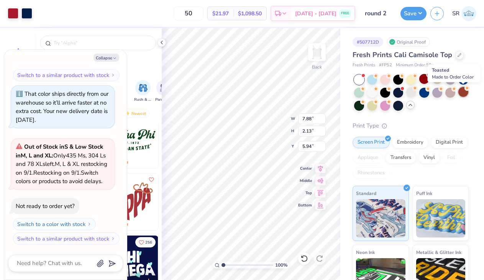
click at [466, 92] on div at bounding box center [464, 92] width 10 height 10
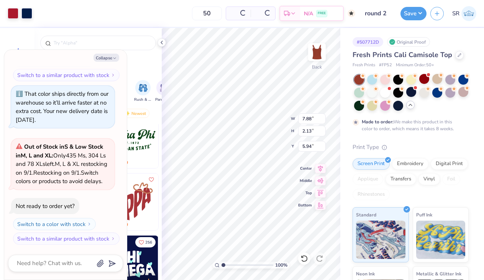
scroll to position [277, 0]
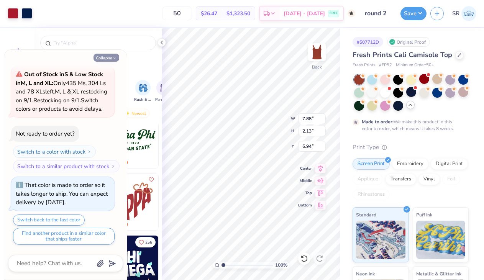
click at [112, 54] on button "Collapse" at bounding box center [107, 58] width 26 height 8
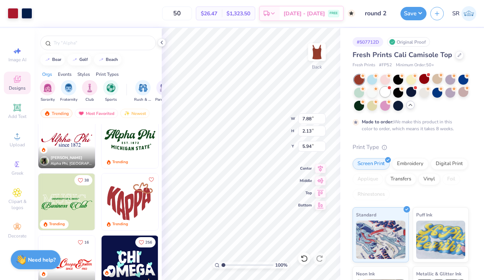
click at [385, 90] on div at bounding box center [385, 92] width 10 height 10
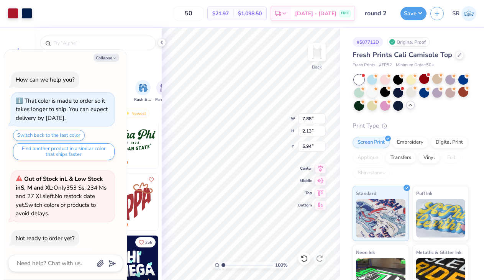
scroll to position [449, 0]
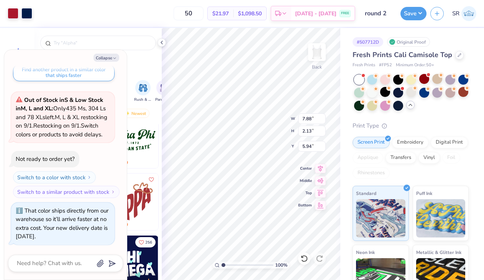
type textarea "x"
type input "2.36"
click at [119, 58] on button "Collapse" at bounding box center [107, 58] width 26 height 8
type textarea "x"
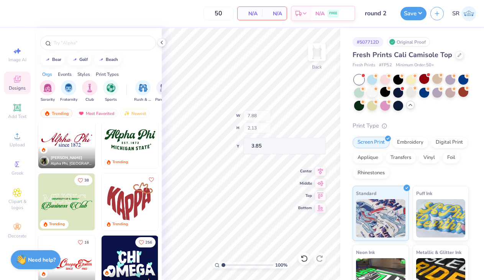
type input "3.85"
click at [129, 195] on div "50 N/A Per Item N/A Total Est. Delivery N/A FREE Design Title round 2 Save SR I…" at bounding box center [242, 140] width 484 height 280
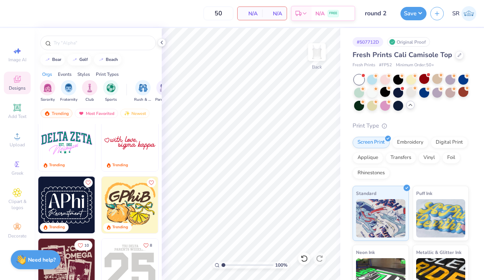
scroll to position [758, 0]
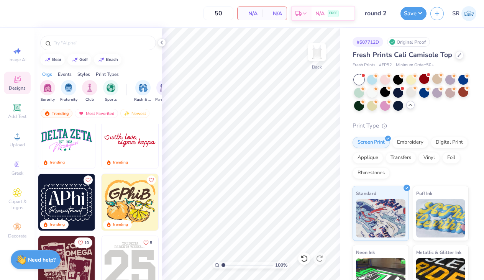
click at [127, 140] on img at bounding box center [130, 140] width 57 height 57
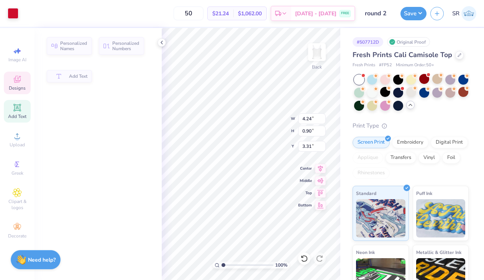
type input "4.24"
type input "0.90"
type input "3.31"
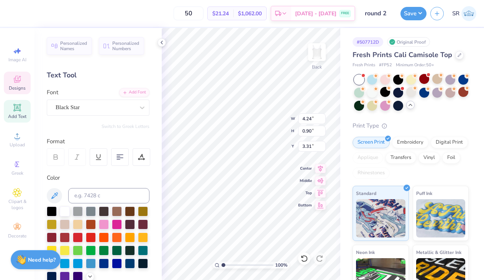
type textarea "sigma delta tau"
type input "3.57"
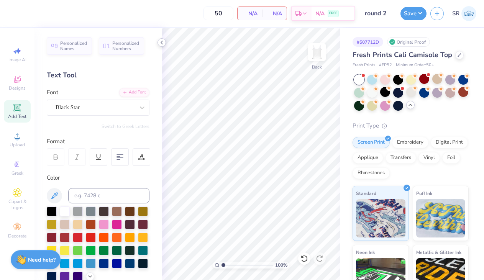
click at [163, 44] on polyline at bounding box center [162, 42] width 2 height 3
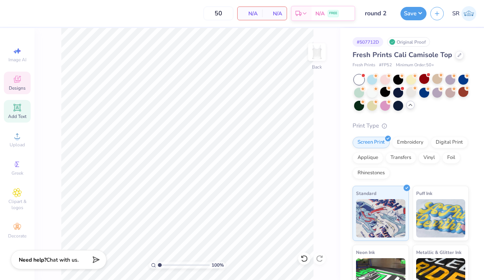
click at [18, 85] on div "Designs" at bounding box center [17, 83] width 27 height 23
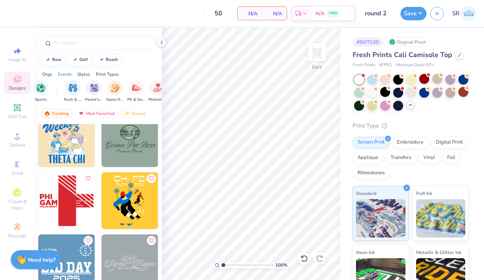
scroll to position [0, 93]
click at [49, 90] on img "filter for Rush & Bid" at bounding box center [50, 87] width 9 height 9
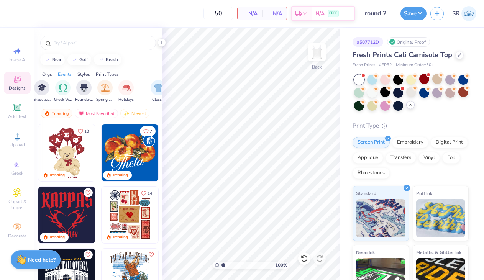
scroll to position [0, 293]
click at [59, 89] on img "filter for Greek Week" at bounding box center [61, 87] width 9 height 9
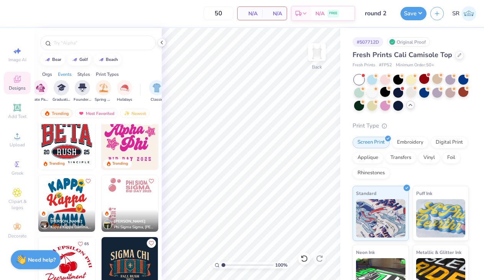
scroll to position [385, 0]
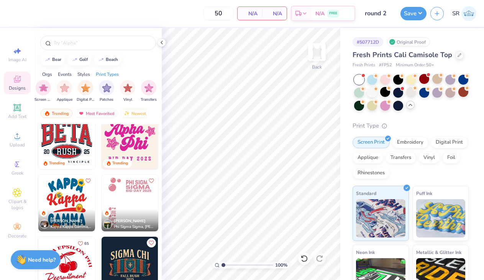
click at [49, 76] on div "Orgs" at bounding box center [47, 74] width 10 height 7
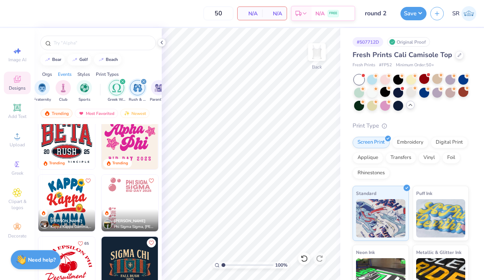
scroll to position [0, 0]
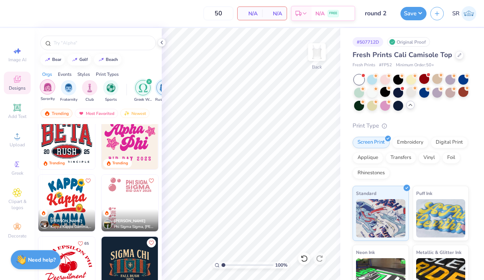
click at [50, 87] on img "filter for Sorority" at bounding box center [47, 87] width 9 height 9
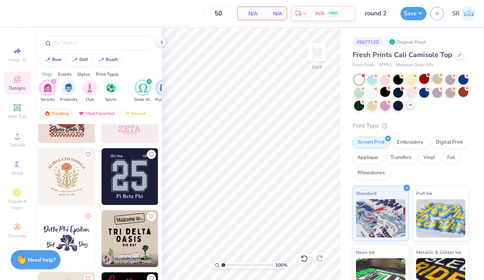
scroll to position [657, 0]
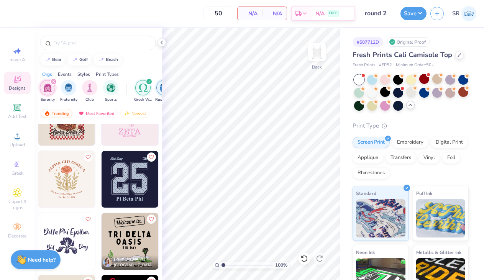
click at [131, 188] on img at bounding box center [130, 179] width 57 height 57
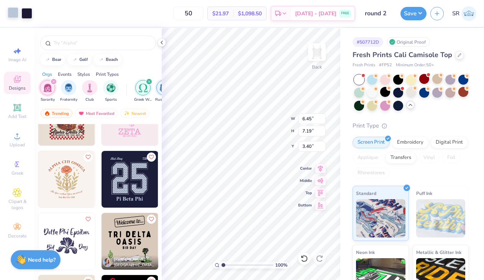
click at [12, 13] on div at bounding box center [13, 12] width 11 height 11
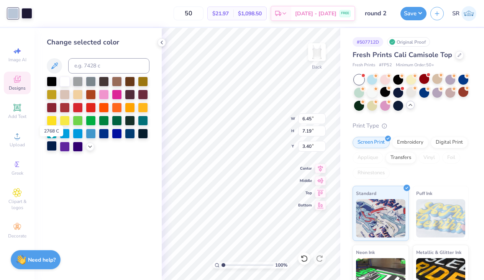
click at [51, 149] on div at bounding box center [52, 146] width 10 height 10
click at [138, 133] on div at bounding box center [143, 133] width 10 height 10
click at [131, 133] on div at bounding box center [130, 133] width 10 height 10
click at [120, 133] on div at bounding box center [117, 133] width 10 height 10
click at [105, 135] on div at bounding box center [104, 133] width 10 height 10
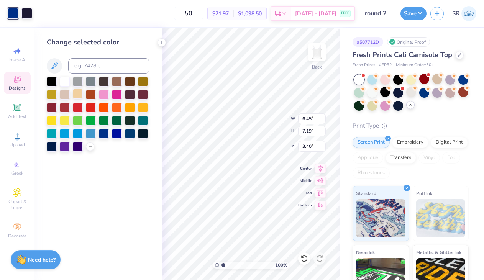
click at [77, 92] on div at bounding box center [78, 94] width 10 height 10
drag, startPoint x: 63, startPoint y: 94, endPoint x: 72, endPoint y: 165, distance: 71.2
click at [63, 95] on div at bounding box center [65, 95] width 10 height 10
click at [76, 149] on div at bounding box center [78, 146] width 10 height 10
click at [54, 146] on div at bounding box center [52, 146] width 10 height 10
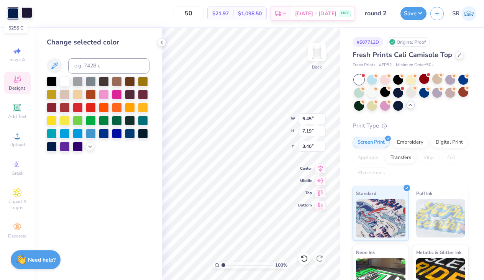
click at [29, 13] on div at bounding box center [26, 12] width 11 height 11
click at [53, 150] on div at bounding box center [52, 146] width 10 height 10
click at [155, 89] on div "Change selected color" at bounding box center [98, 154] width 127 height 252
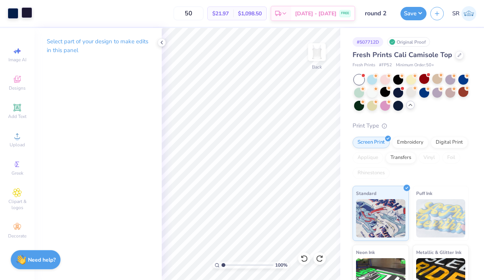
click at [28, 8] on div at bounding box center [26, 12] width 11 height 11
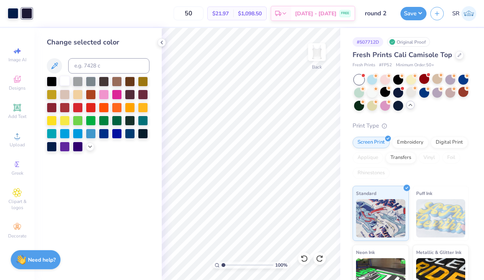
click at [64, 82] on div at bounding box center [65, 81] width 10 height 10
click at [460, 55] on div at bounding box center [460, 54] width 8 height 8
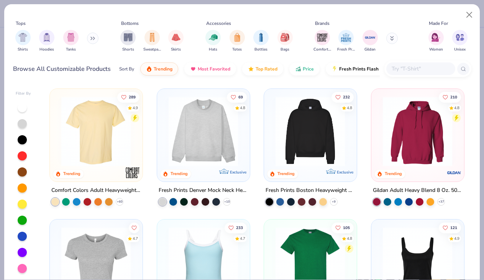
click at [402, 72] on input "text" at bounding box center [420, 68] width 59 height 9
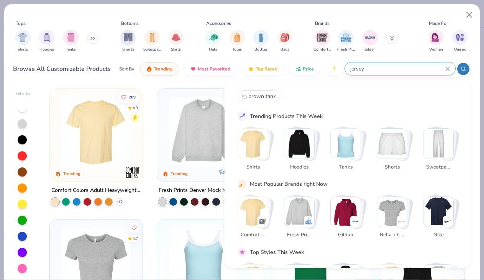
type input "jersey"
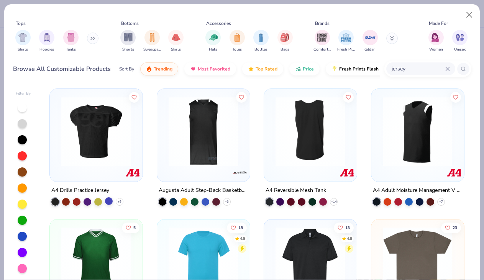
click at [109, 201] on div at bounding box center [109, 201] width 8 height 8
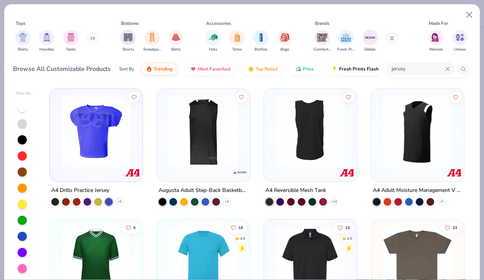
click at [93, 199] on div "+ 5" at bounding box center [87, 202] width 72 height 8
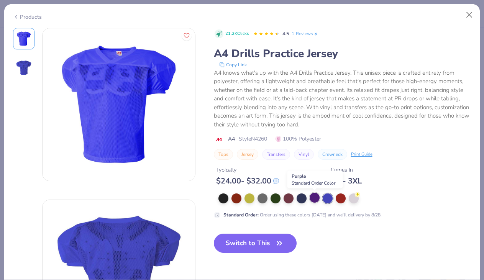
click at [314, 198] on div at bounding box center [315, 198] width 10 height 10
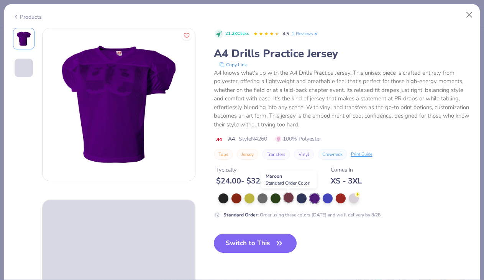
click at [288, 199] on div at bounding box center [289, 198] width 10 height 10
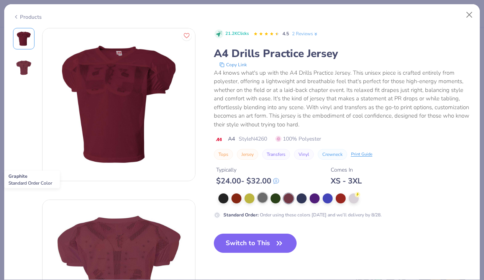
click at [265, 199] on div at bounding box center [263, 198] width 10 height 10
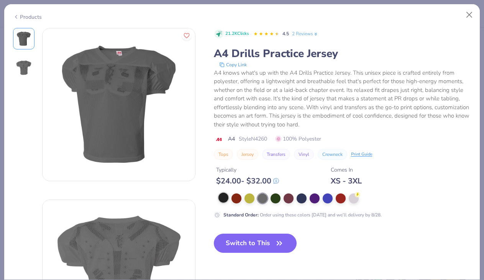
click at [225, 197] on div at bounding box center [224, 198] width 10 height 10
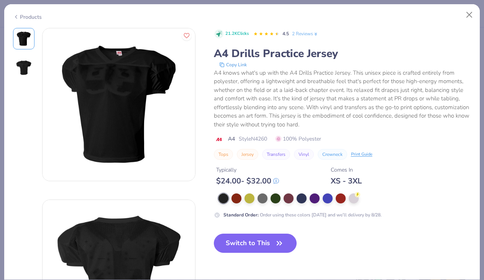
click at [243, 199] on div at bounding box center [345, 199] width 253 height 10
click at [250, 197] on div at bounding box center [250, 198] width 10 height 10
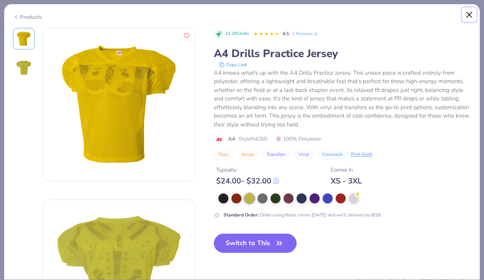
click at [469, 12] on button "Close" at bounding box center [469, 15] width 15 height 15
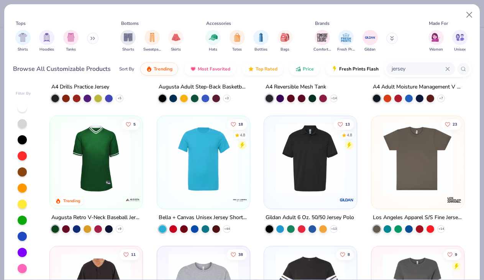
scroll to position [113, 0]
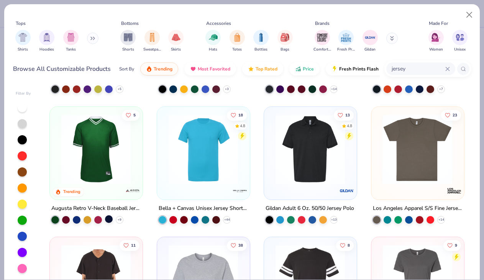
click at [109, 219] on div at bounding box center [109, 219] width 8 height 8
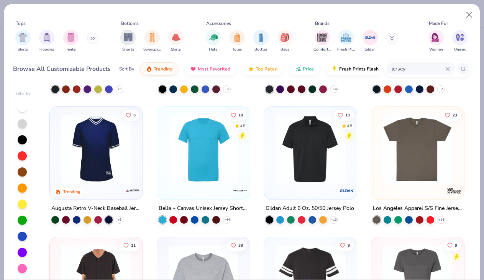
click at [103, 173] on img at bounding box center [96, 149] width 77 height 70
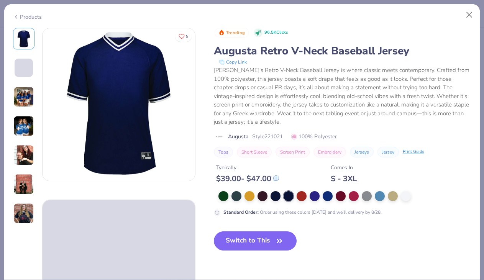
click at [26, 181] on img at bounding box center [23, 184] width 21 height 21
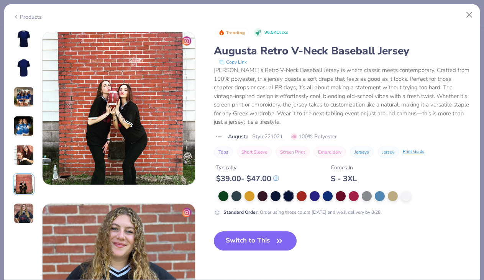
scroll to position [859, 0]
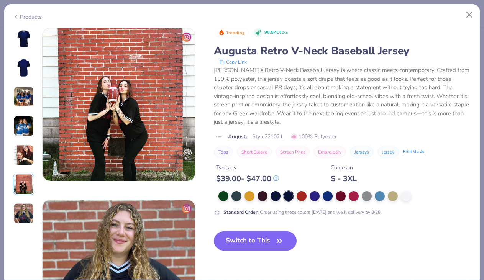
click at [25, 147] on img at bounding box center [23, 155] width 21 height 21
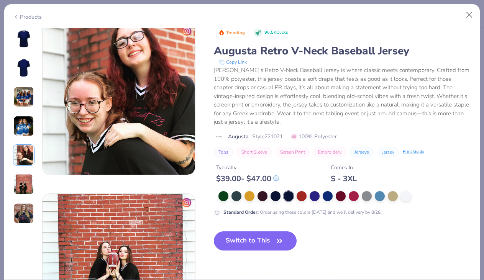
scroll to position [687, 0]
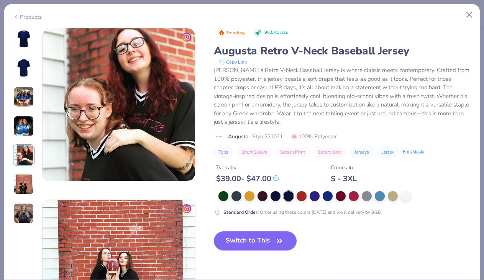
click at [27, 110] on div at bounding box center [23, 126] width 21 height 196
click at [26, 96] on img at bounding box center [23, 97] width 21 height 21
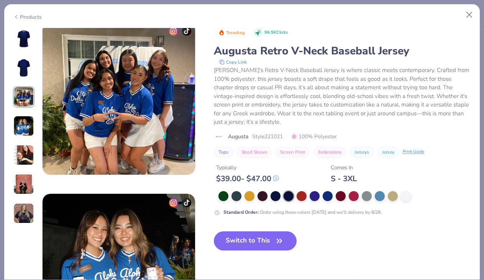
scroll to position [344, 0]
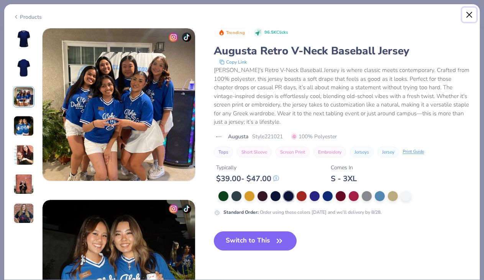
click at [467, 9] on button "Close" at bounding box center [469, 15] width 15 height 15
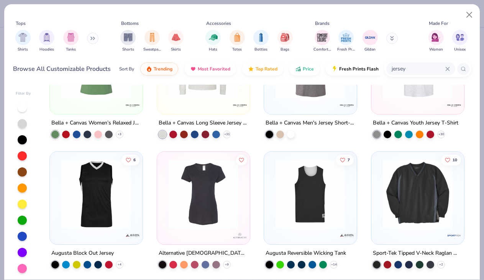
scroll to position [1, 0]
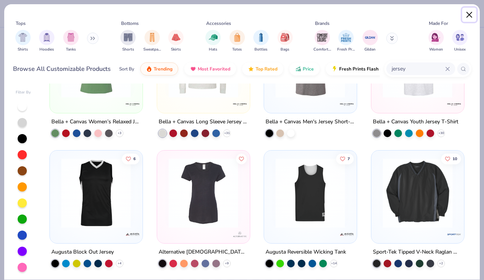
click at [470, 12] on button "Close" at bounding box center [469, 15] width 15 height 15
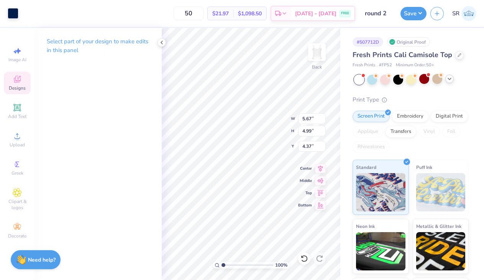
type input "5.67"
type input "4.99"
type input "4.37"
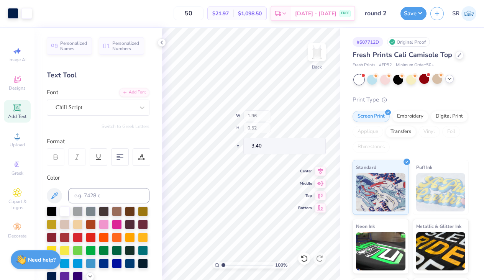
type input "3.43"
type textarea "Alpha Chapter"
type input "4.50"
type input "4.32"
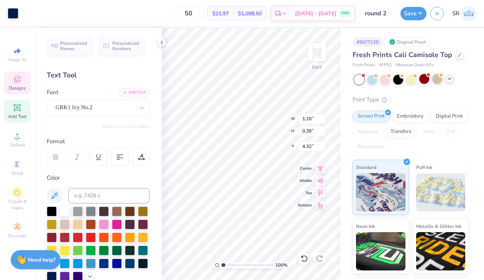
type input "1.10"
type input "0.39"
type input "3.42"
type textarea "E"
type textarea "SDT"
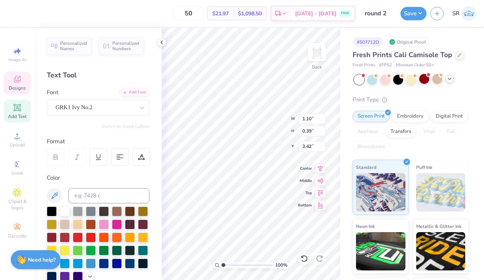
click at [312, 64] on div "Back" at bounding box center [317, 67] width 10 height 7
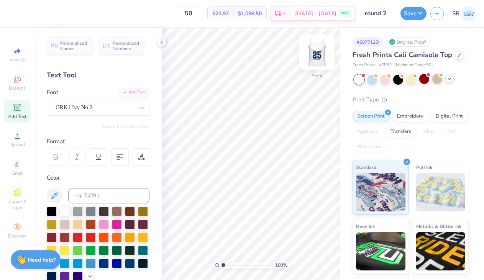
click at [312, 51] on img at bounding box center [317, 52] width 31 height 31
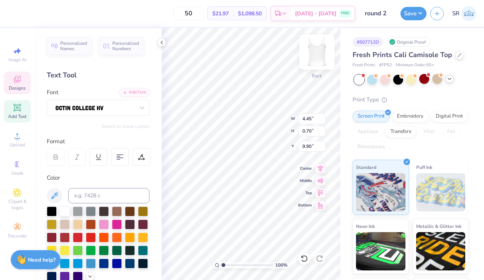
scroll to position [0, 2]
type textarea "Sigma Delta Tau"
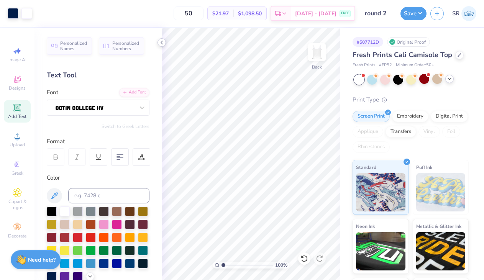
click at [164, 40] on icon at bounding box center [162, 42] width 6 height 6
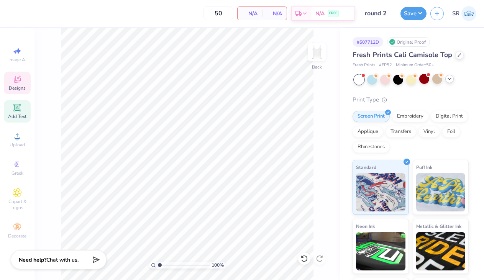
click at [15, 90] on span "Designs" at bounding box center [17, 88] width 17 height 6
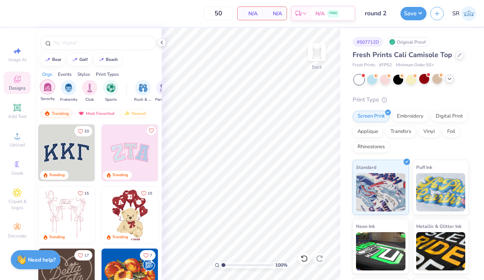
click at [51, 86] on img "filter for Sorority" at bounding box center [47, 87] width 9 height 9
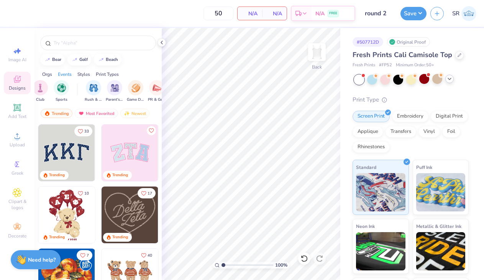
scroll to position [0, 75]
click at [56, 99] on div "Sorority Fraternity Club Sports Rush & Bid Parent's Weekend Game Day PR & Gener…" at bounding box center [98, 92] width 127 height 29
click at [60, 97] on span "Rush & Bid" at bounding box center [68, 99] width 18 height 6
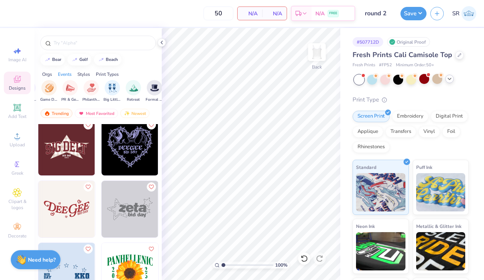
scroll to position [4978, 0]
